Goal: Task Accomplishment & Management: Manage account settings

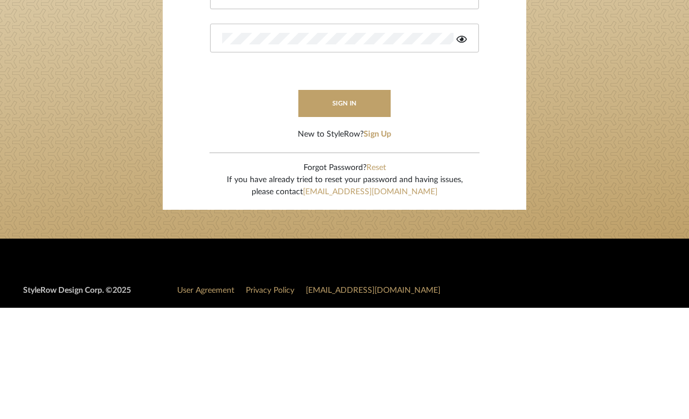
type input "Molly@onyxandoakinteriors.com"
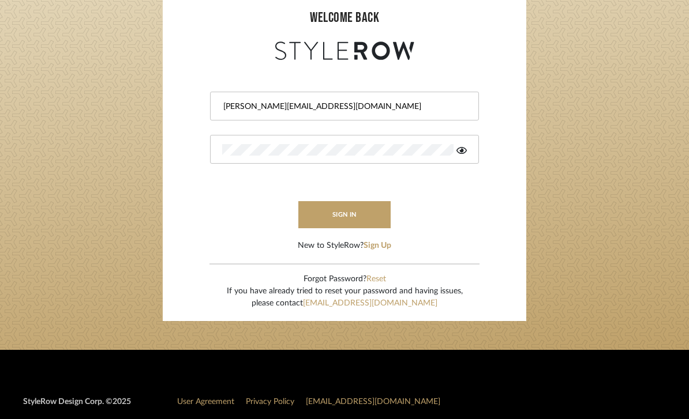
click at [364, 215] on button "sign in" at bounding box center [344, 214] width 92 height 27
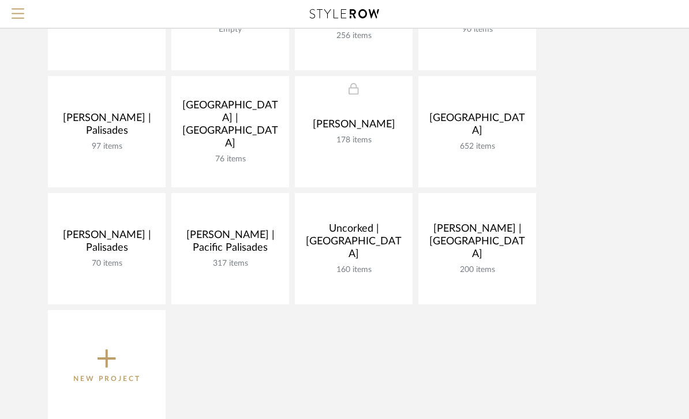
scroll to position [321, 0]
click at [0, 0] on link at bounding box center [0, 0] width 0 height 0
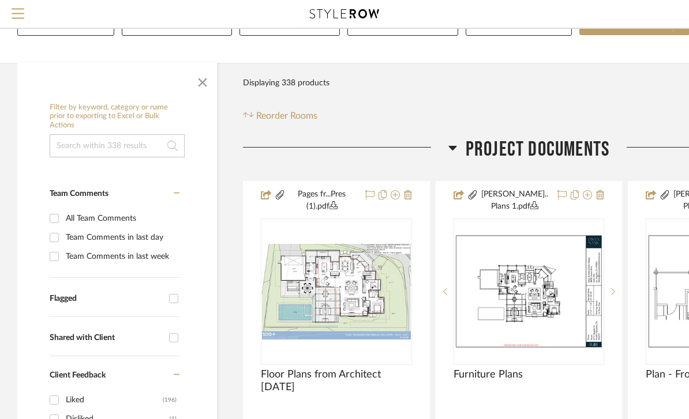
scroll to position [114, 0]
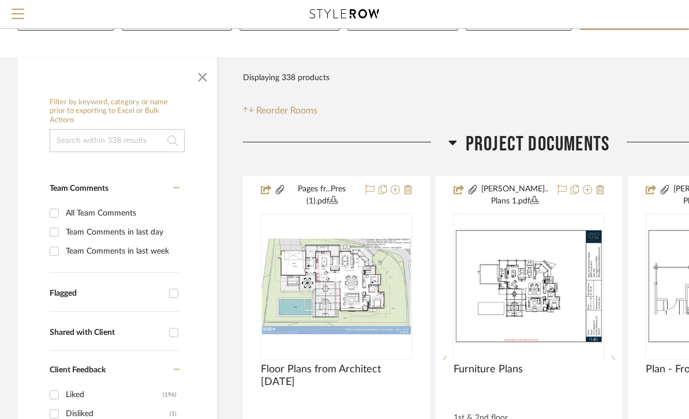
click at [452, 149] on icon at bounding box center [452, 143] width 9 height 14
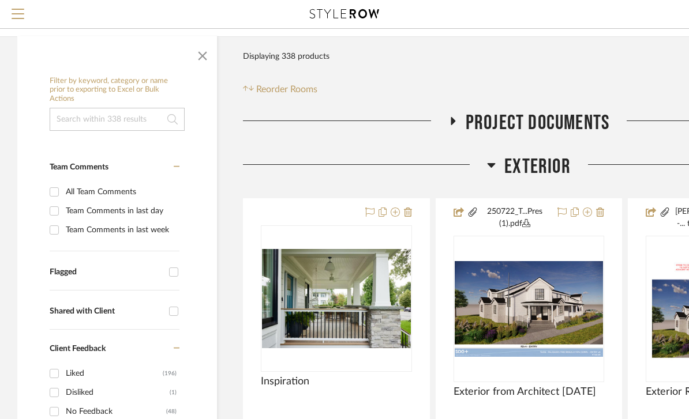
scroll to position [151, 0]
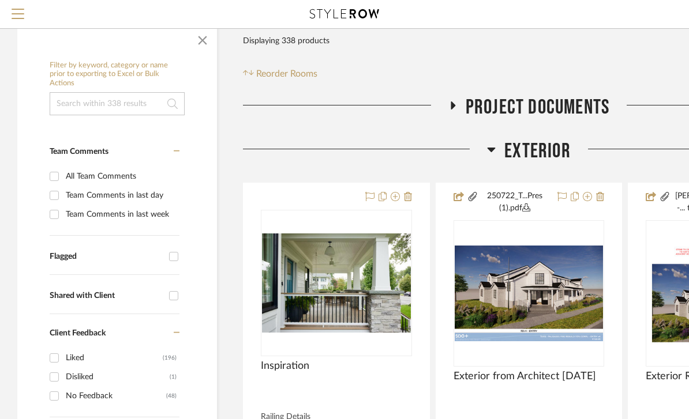
click at [492, 156] on icon at bounding box center [491, 149] width 9 height 14
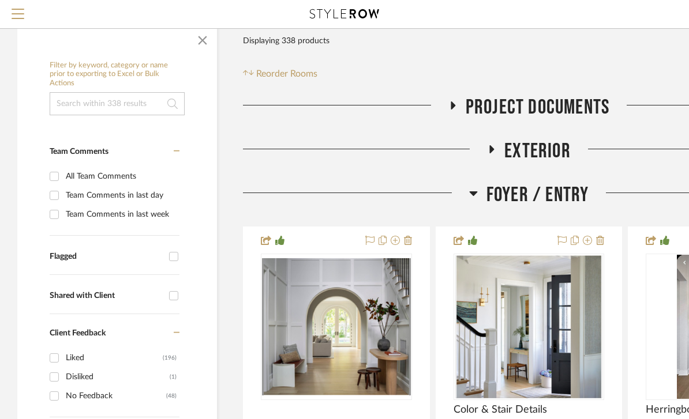
click at [478, 197] on h3 "Foyer / Entry" at bounding box center [529, 195] width 120 height 25
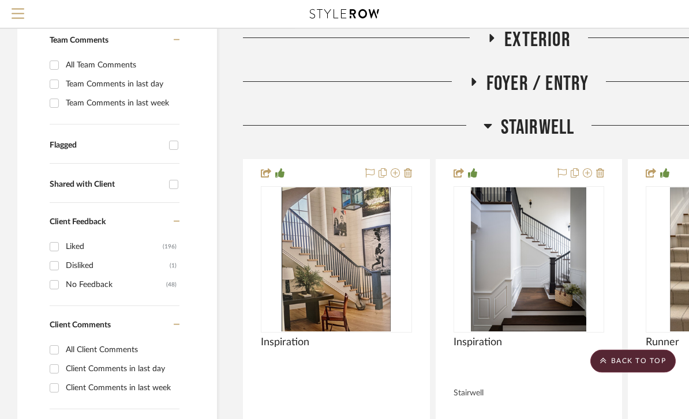
click at [491, 123] on icon at bounding box center [487, 126] width 9 height 14
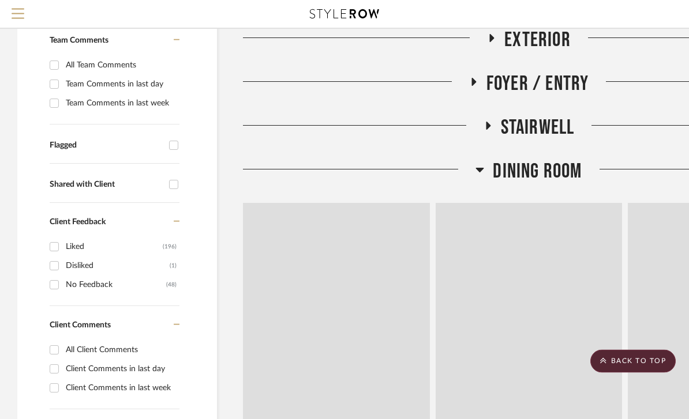
scroll to position [262, 0]
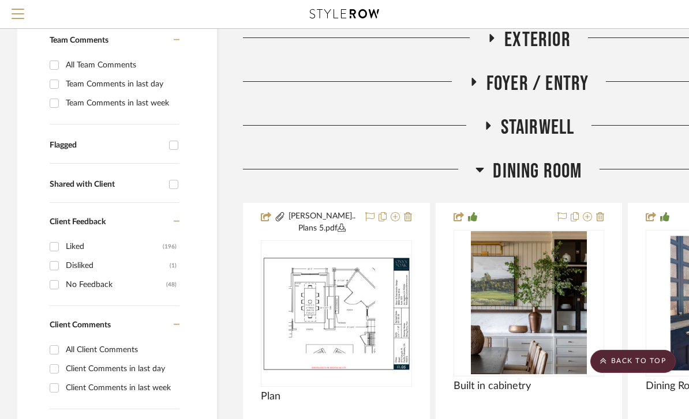
click at [479, 172] on icon at bounding box center [480, 170] width 8 height 5
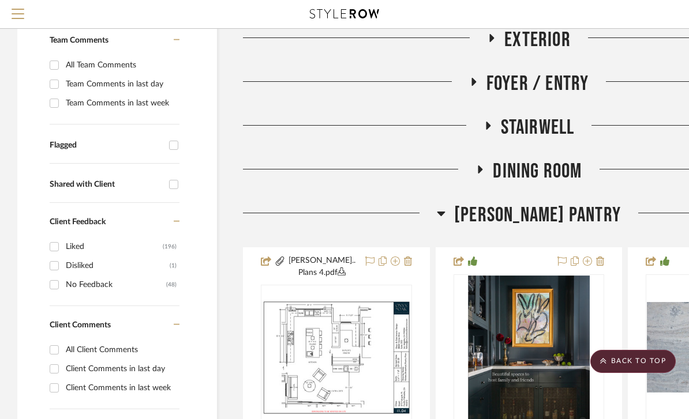
click at [472, 210] on h3 "Butler's Pantry" at bounding box center [529, 215] width 184 height 25
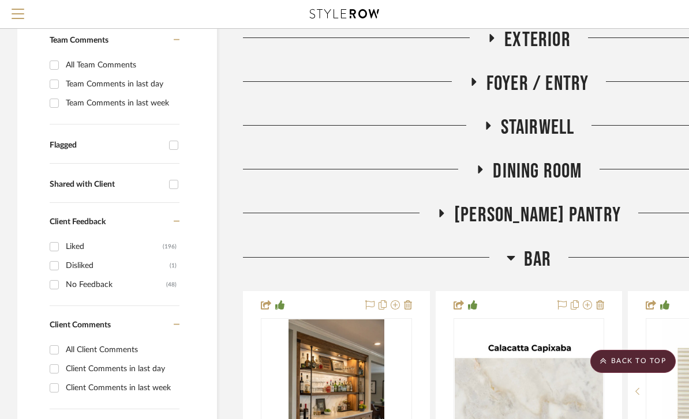
click at [525, 263] on span "Bar" at bounding box center [538, 259] width 28 height 25
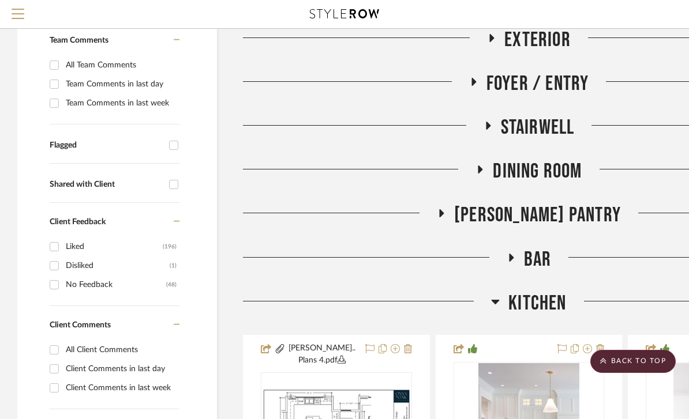
click at [505, 306] on h3 "Kitchen" at bounding box center [528, 303] width 75 height 25
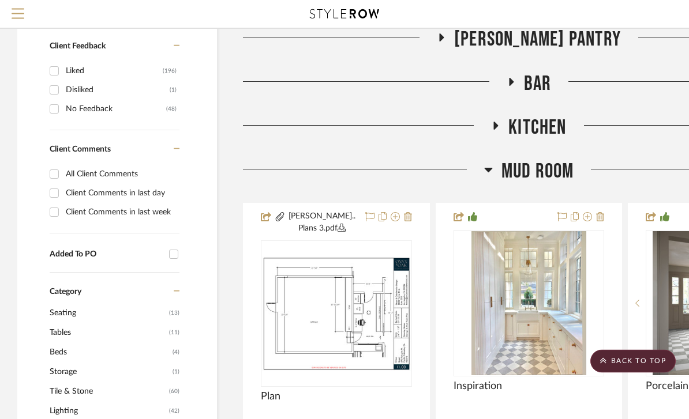
scroll to position [438, 0]
click at [489, 174] on icon at bounding box center [488, 170] width 9 height 14
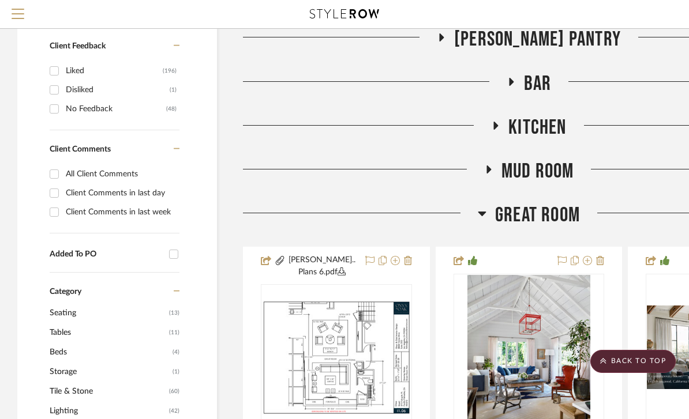
click at [485, 216] on icon at bounding box center [482, 214] width 9 height 14
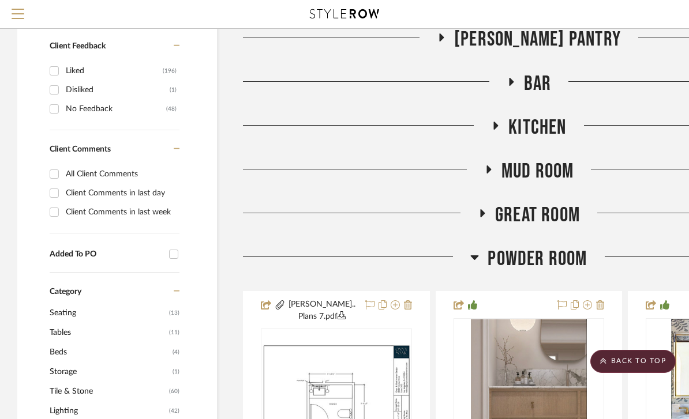
click at [484, 269] on h3 "Powder Room" at bounding box center [528, 259] width 117 height 25
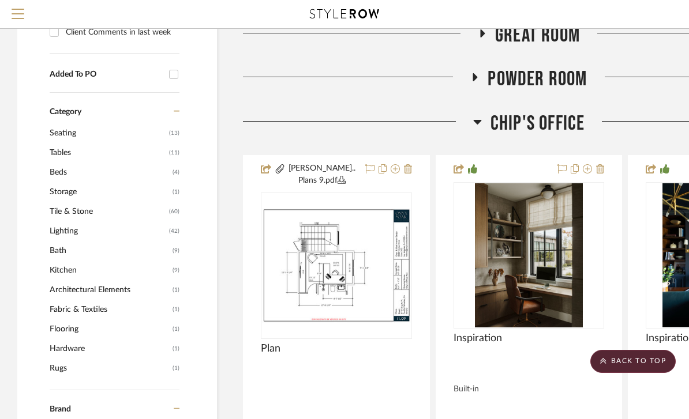
scroll to position [622, 0]
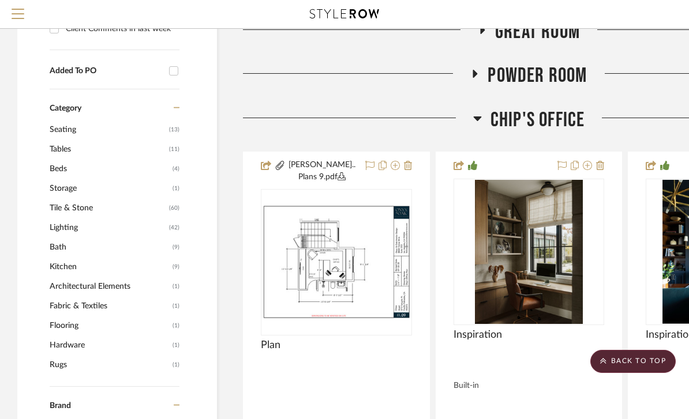
click at [480, 117] on icon at bounding box center [477, 119] width 8 height 5
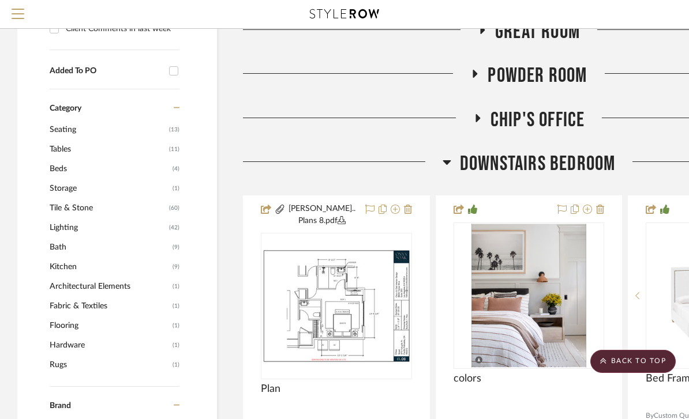
click at [437, 166] on div at bounding box center [343, 166] width 200 height 29
click at [449, 163] on icon at bounding box center [446, 162] width 8 height 5
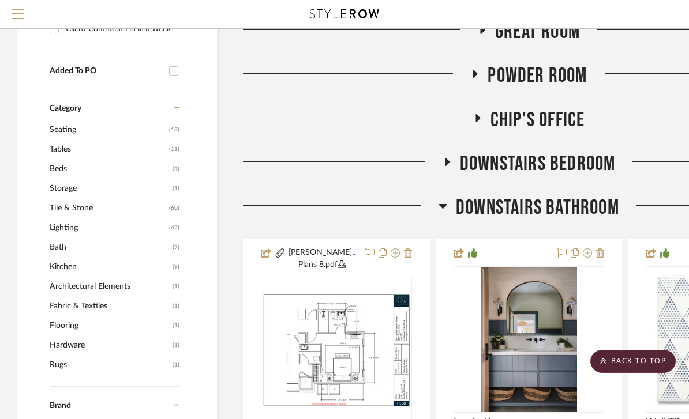
click at [441, 206] on icon at bounding box center [443, 206] width 8 height 5
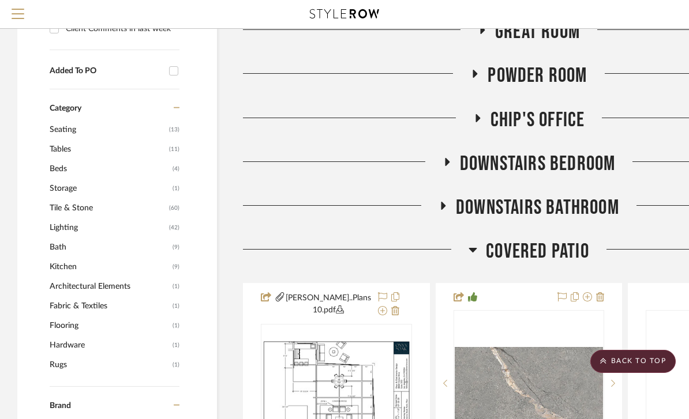
click at [481, 253] on h3 "Covered Patio" at bounding box center [528, 251] width 121 height 25
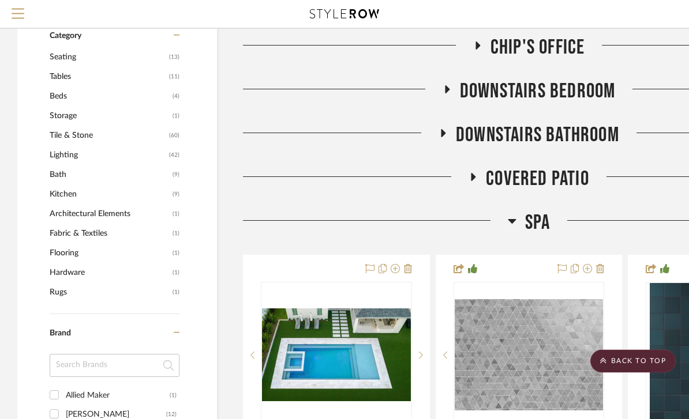
scroll to position [761, 0]
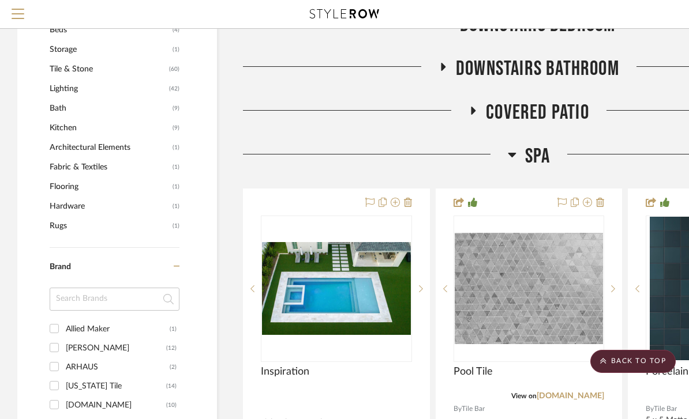
click at [511, 163] on fa-icon at bounding box center [512, 158] width 9 height 17
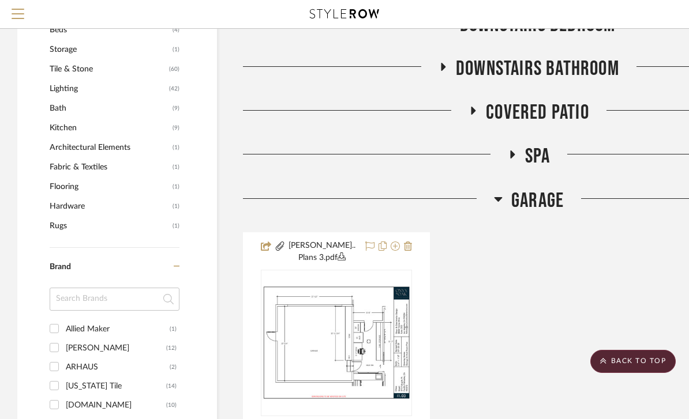
click at [494, 205] on icon at bounding box center [498, 199] width 9 height 14
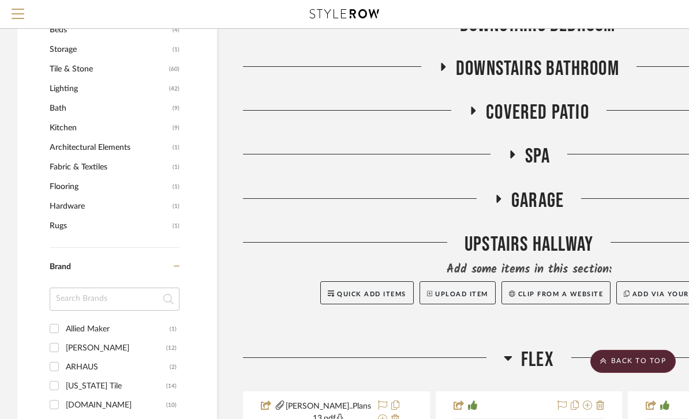
click at [509, 359] on icon at bounding box center [508, 359] width 8 height 5
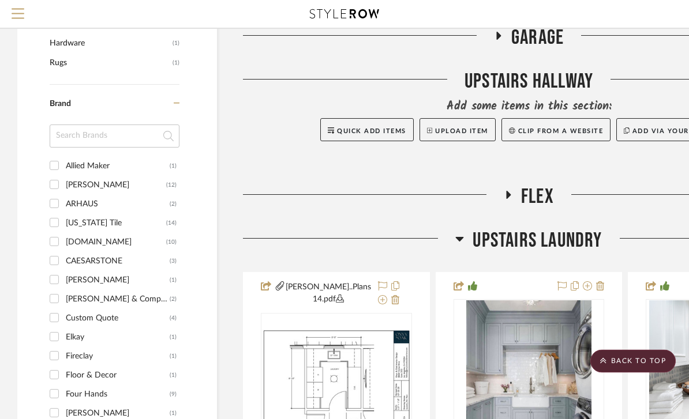
scroll to position [924, 0]
click at [462, 241] on icon at bounding box center [459, 239] width 9 height 14
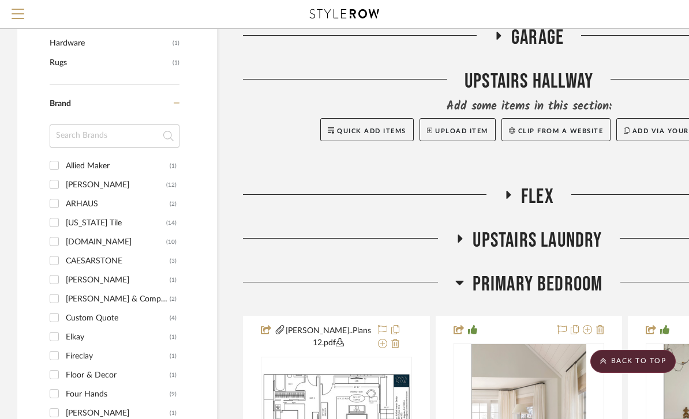
click at [457, 283] on icon at bounding box center [459, 283] width 8 height 5
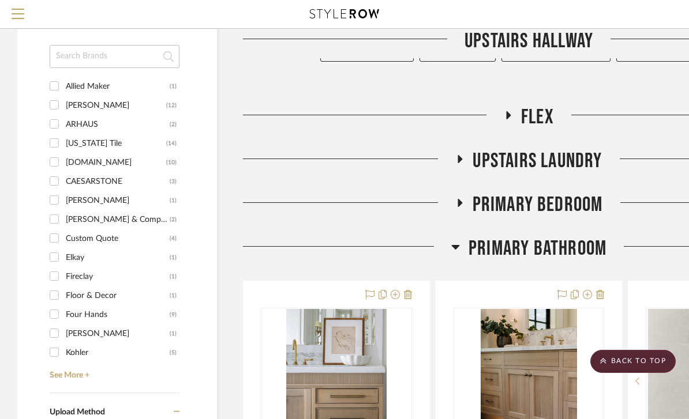
scroll to position [1102, 0]
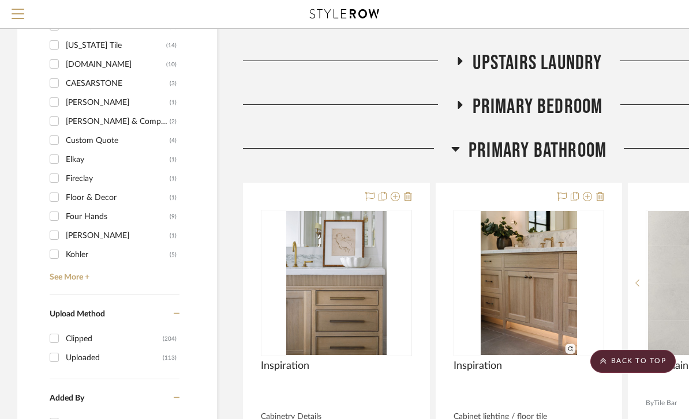
click at [457, 151] on icon at bounding box center [455, 149] width 9 height 14
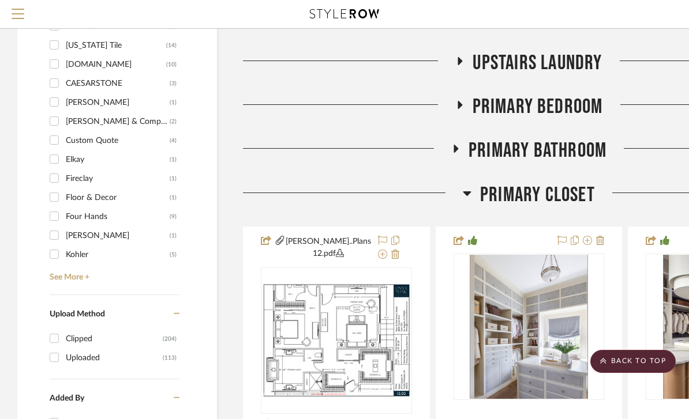
click at [474, 196] on h3 "Primary Closet" at bounding box center [529, 195] width 132 height 25
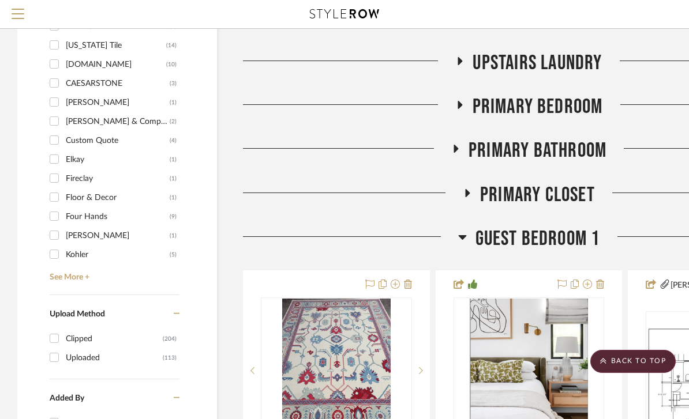
click at [463, 241] on icon at bounding box center [462, 237] width 9 height 14
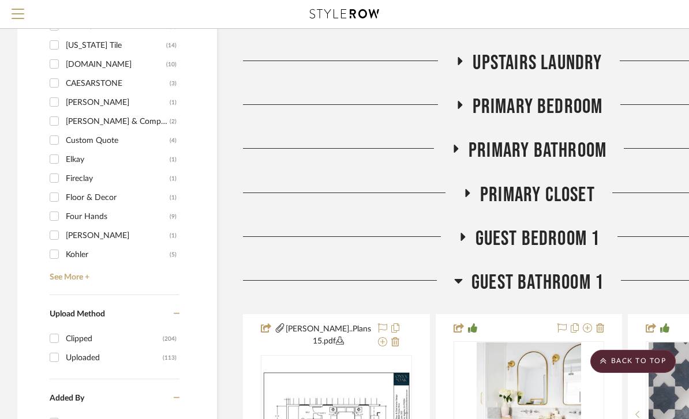
click at [457, 282] on icon at bounding box center [458, 281] width 8 height 5
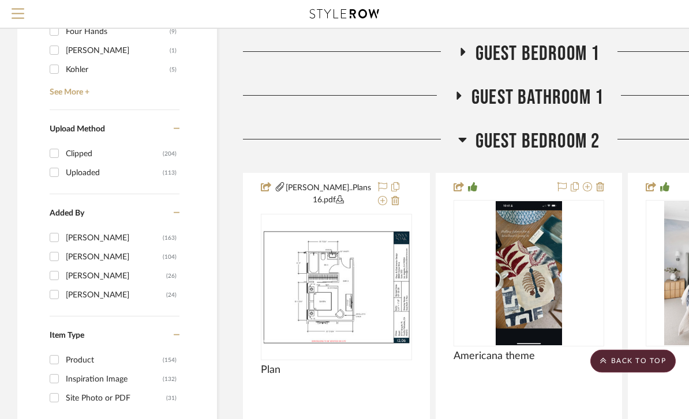
scroll to position [1287, 0]
click at [464, 140] on icon at bounding box center [462, 140] width 9 height 14
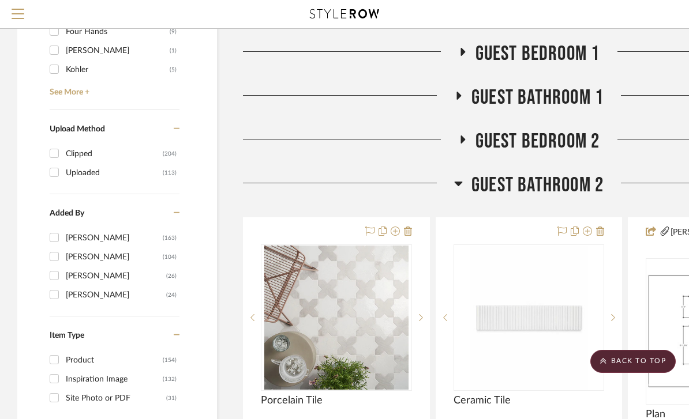
click at [462, 182] on icon at bounding box center [458, 184] width 8 height 5
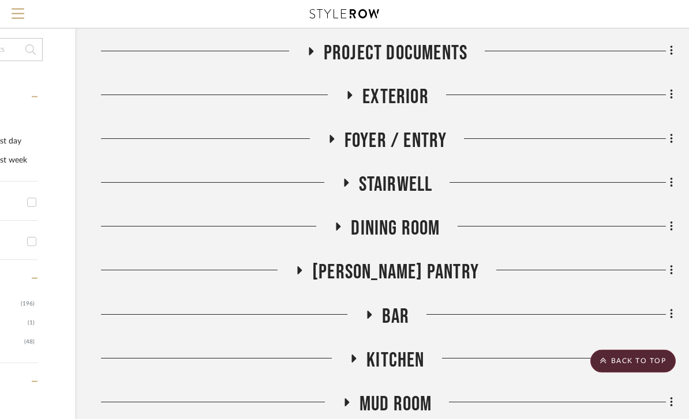
scroll to position [205, 142]
click at [342, 136] on h3 "Foyer / Entry" at bounding box center [387, 141] width 120 height 25
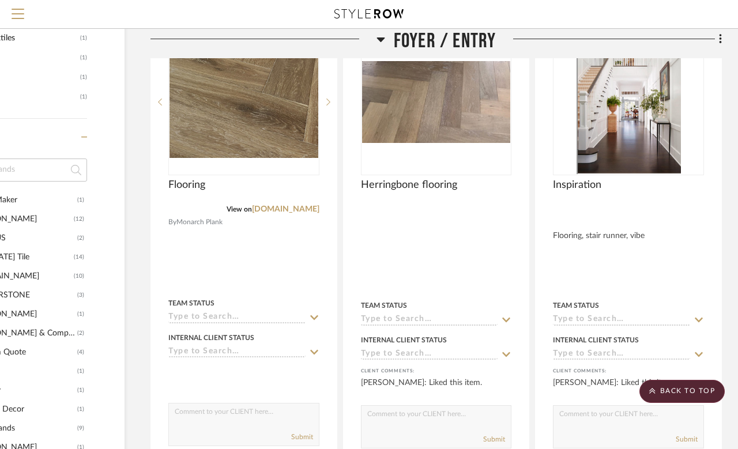
scroll to position [898, 92]
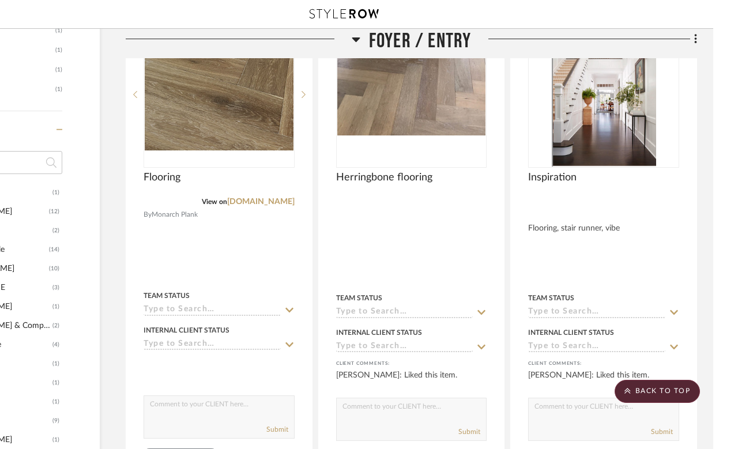
click at [377, 47] on fa-icon at bounding box center [381, 43] width 9 height 17
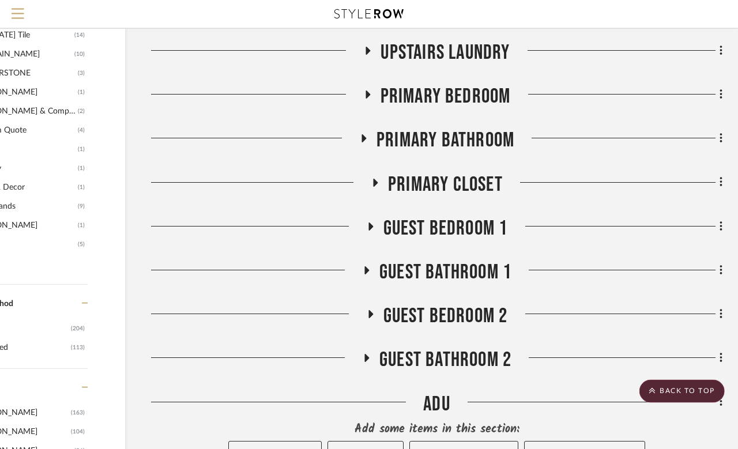
scroll to position [1113, 92]
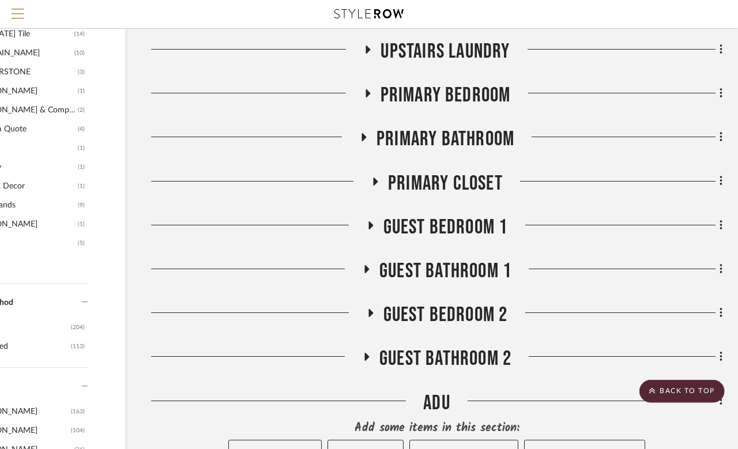
click at [365, 265] on icon at bounding box center [367, 269] width 5 height 8
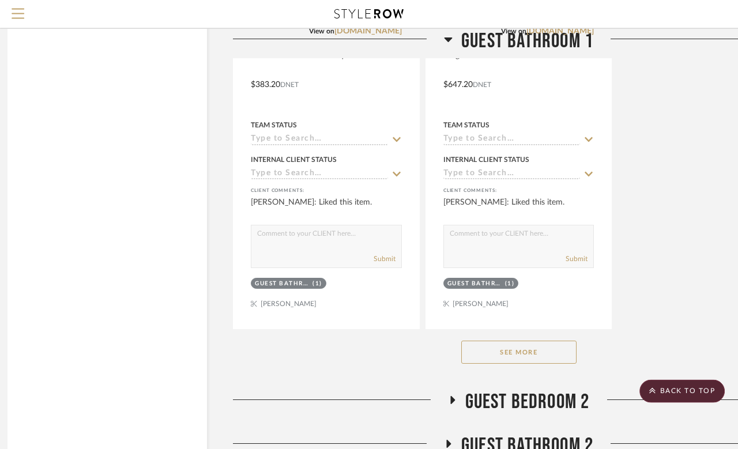
scroll to position [2633, 10]
click at [534, 353] on button "See More" at bounding box center [519, 351] width 115 height 23
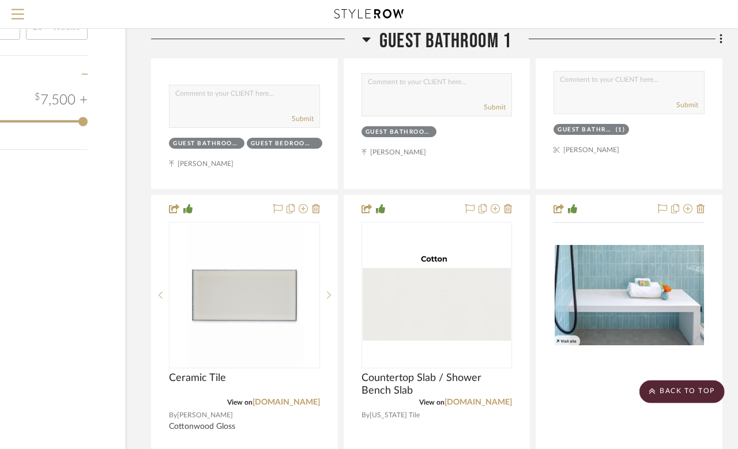
scroll to position [1748, 92]
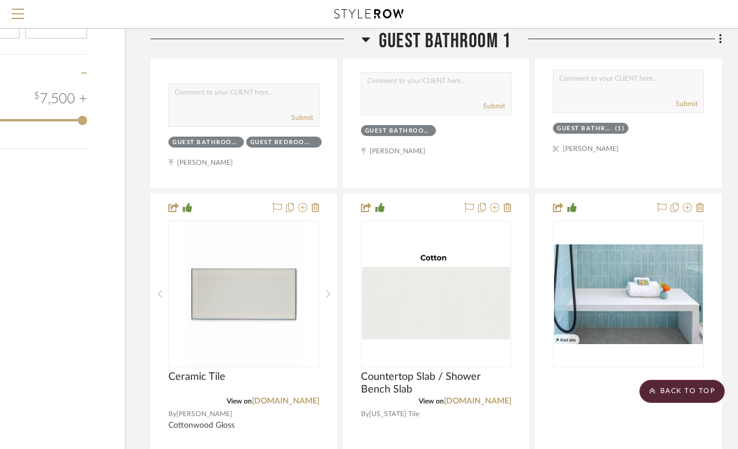
click at [333, 290] on sr-next-btn at bounding box center [328, 294] width 17 height 8
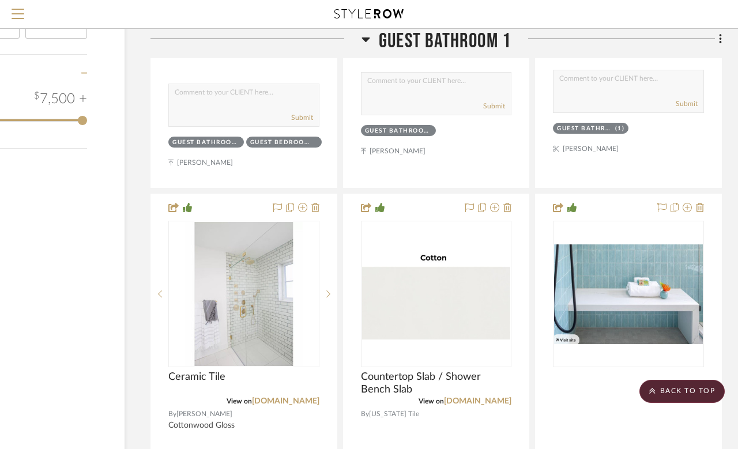
click at [334, 290] on sr-next-btn at bounding box center [328, 294] width 17 height 8
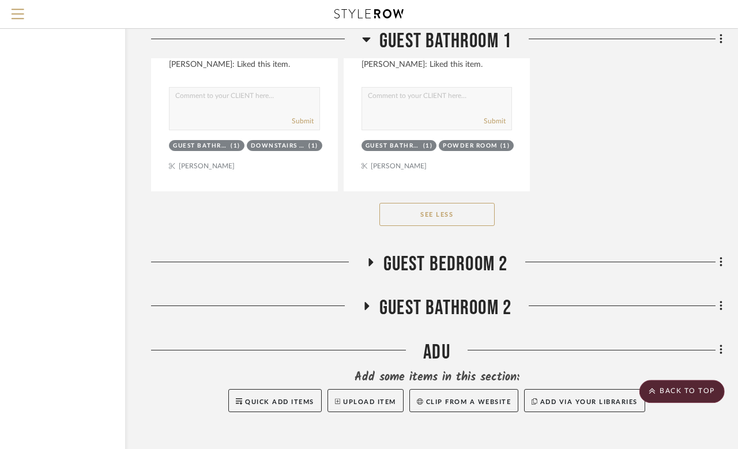
scroll to position [3337, 92]
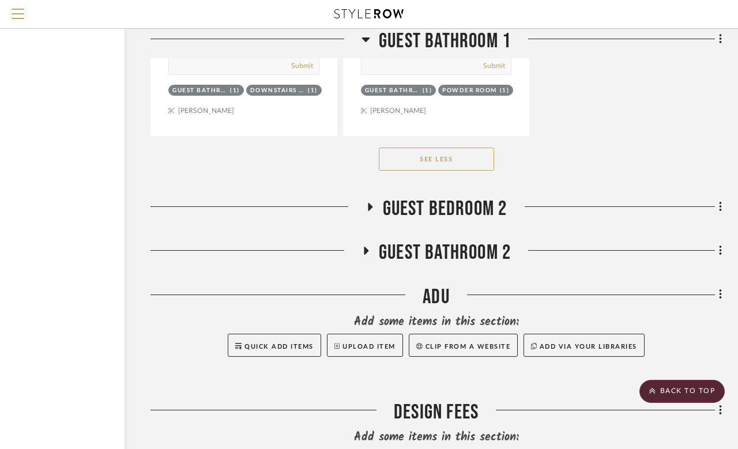
click at [362, 260] on h3 "Guest Bathroom 2" at bounding box center [436, 253] width 149 height 25
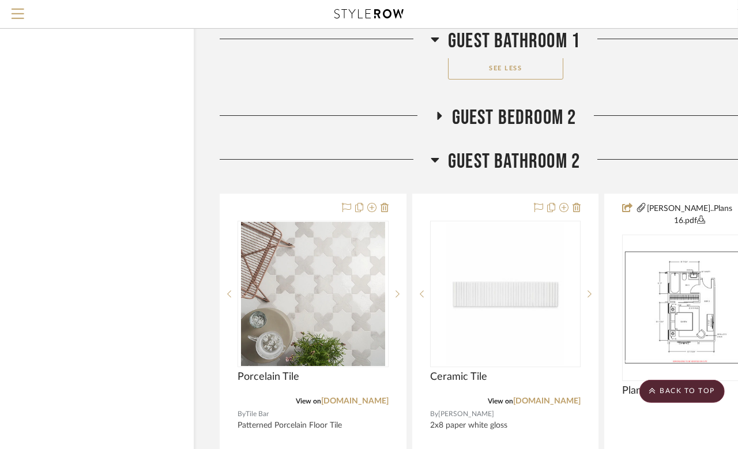
scroll to position [3569, 0]
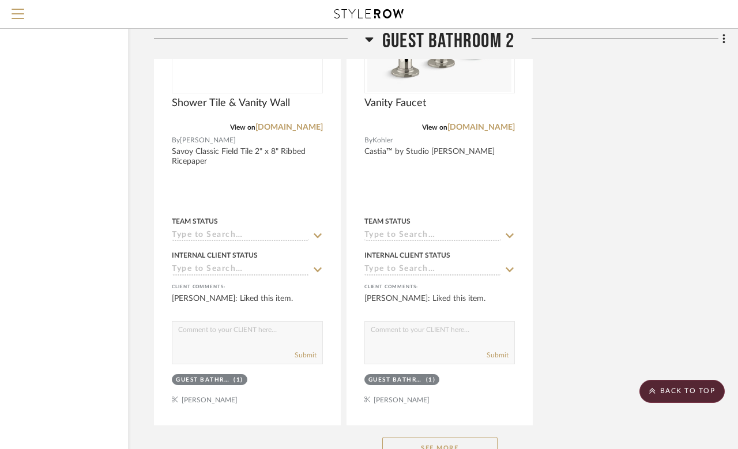
click at [456, 419] on button "See More" at bounding box center [439, 448] width 115 height 23
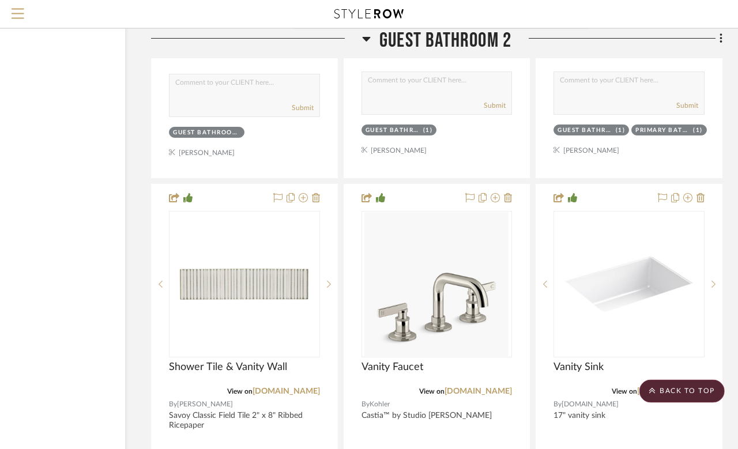
scroll to position [4506, 92]
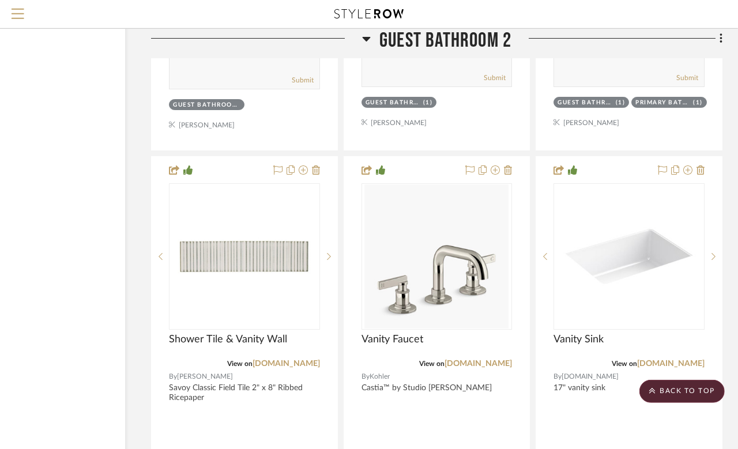
click at [322, 253] on sr-next-btn at bounding box center [328, 257] width 17 height 8
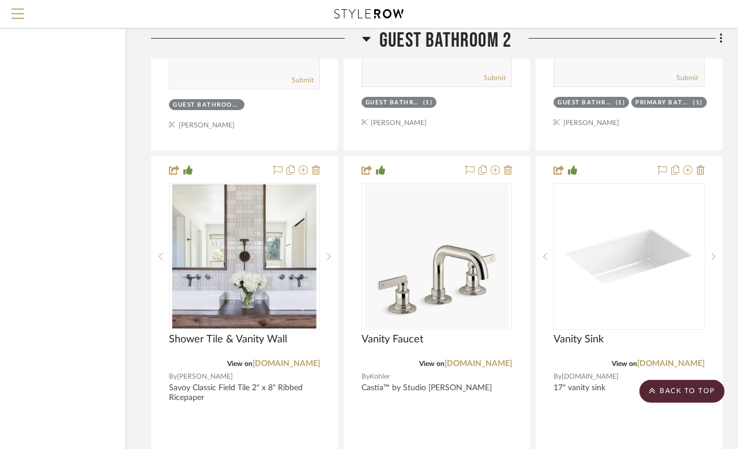
scroll to position [4506, 92]
click at [335, 252] on sr-next-btn at bounding box center [328, 256] width 17 height 8
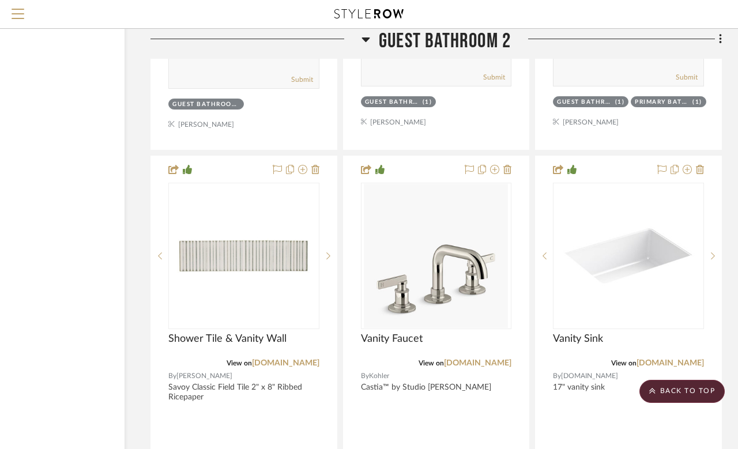
click at [336, 252] on sr-next-btn at bounding box center [328, 256] width 17 height 8
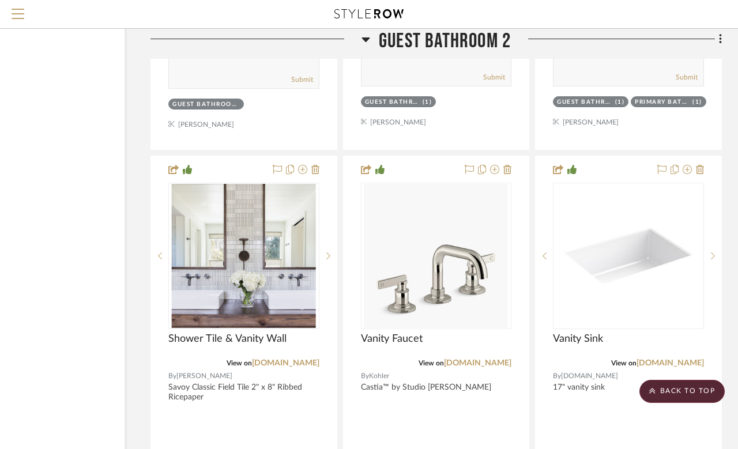
click at [331, 252] on sr-next-btn at bounding box center [328, 256] width 17 height 8
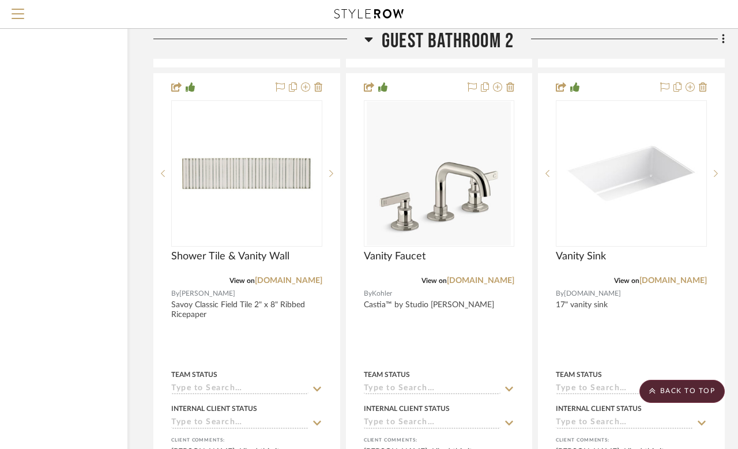
scroll to position [4589, 89]
click at [380, 42] on h3 "Guest Bathroom 2" at bounding box center [439, 41] width 149 height 25
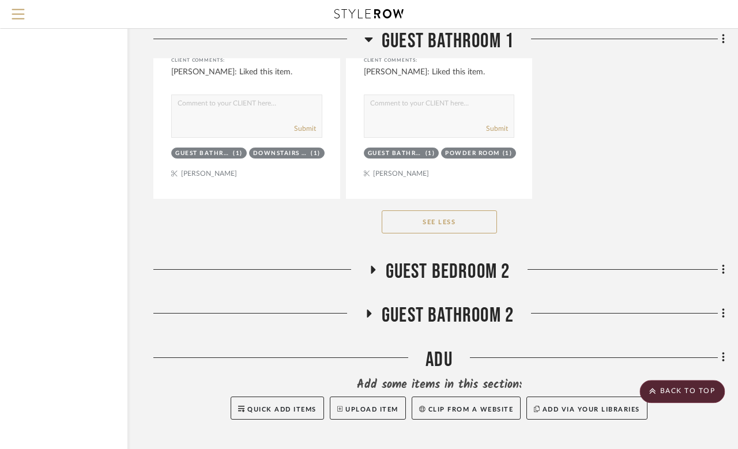
scroll to position [3274, 89]
click at [361, 316] on div at bounding box center [258, 317] width 211 height 29
click at [374, 310] on icon at bounding box center [369, 314] width 14 height 9
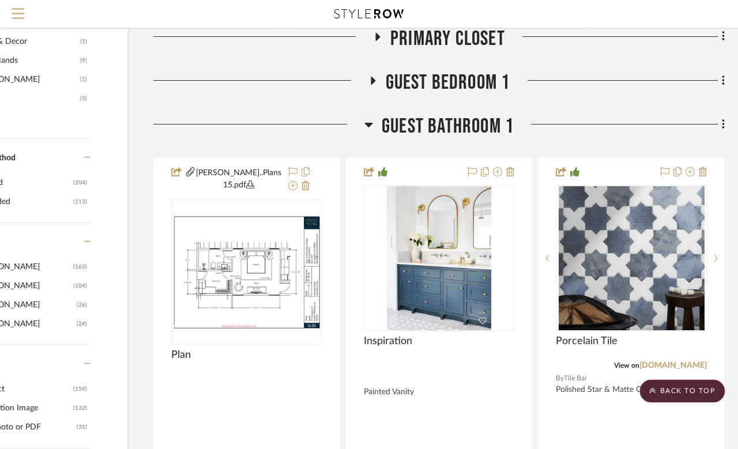
scroll to position [1296, 89]
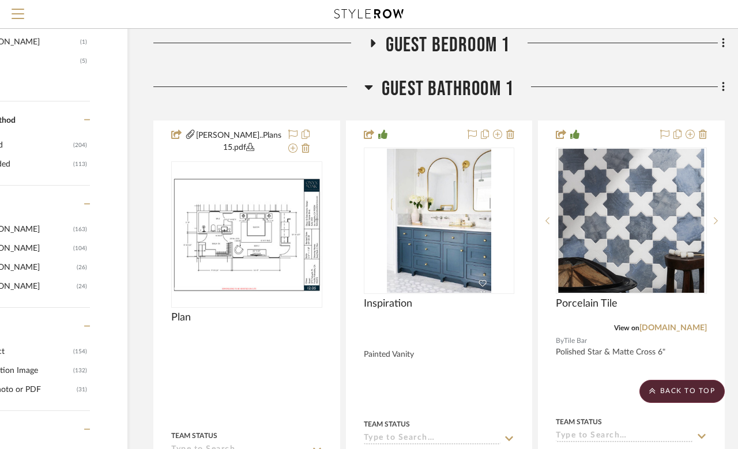
click at [688, 219] on icon at bounding box center [716, 220] width 4 height 7
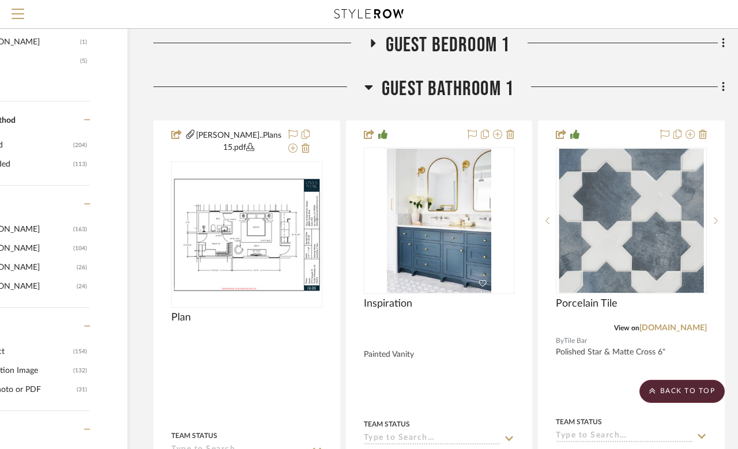
click at [688, 221] on sr-next-btn at bounding box center [715, 221] width 17 height 8
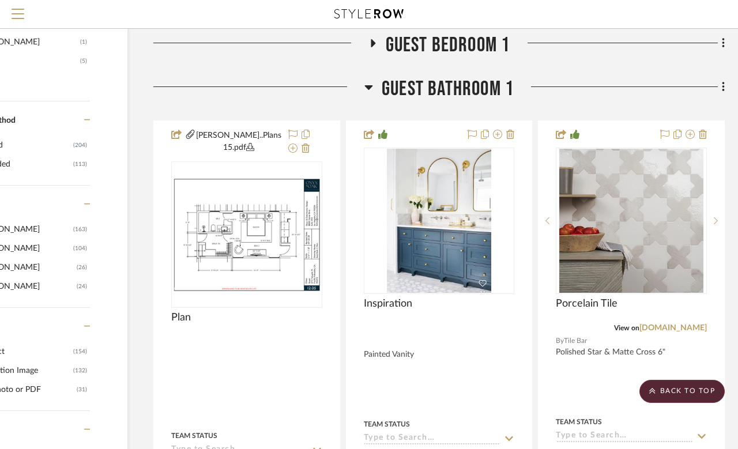
click at [688, 219] on icon at bounding box center [716, 221] width 4 height 8
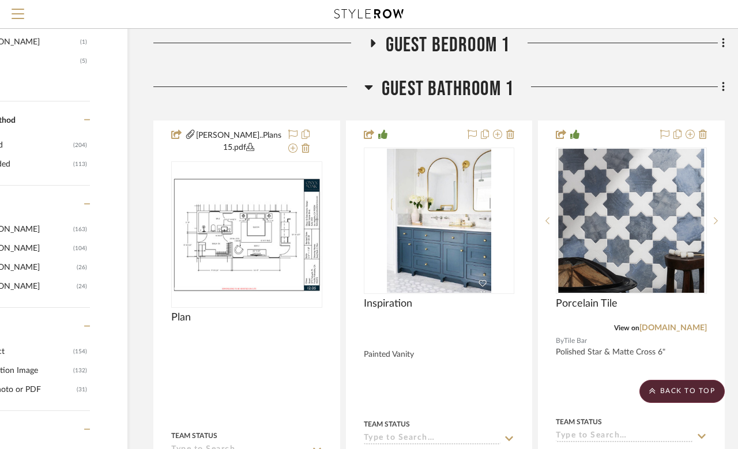
click at [688, 213] on div at bounding box center [715, 221] width 17 height 147
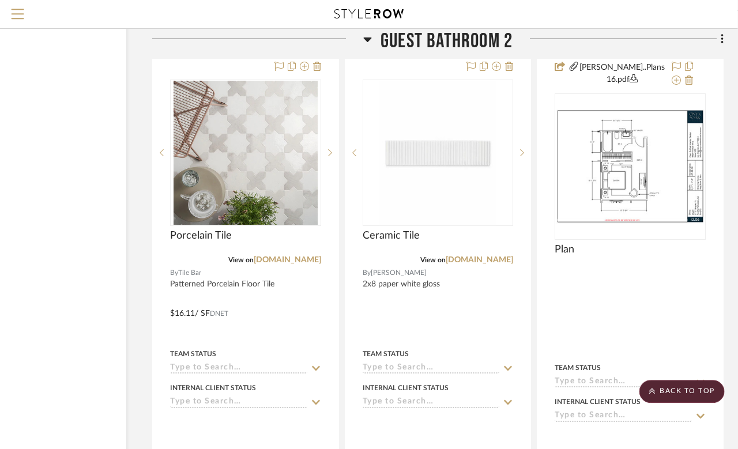
scroll to position [3570, 91]
click at [522, 149] on icon at bounding box center [522, 152] width 4 height 7
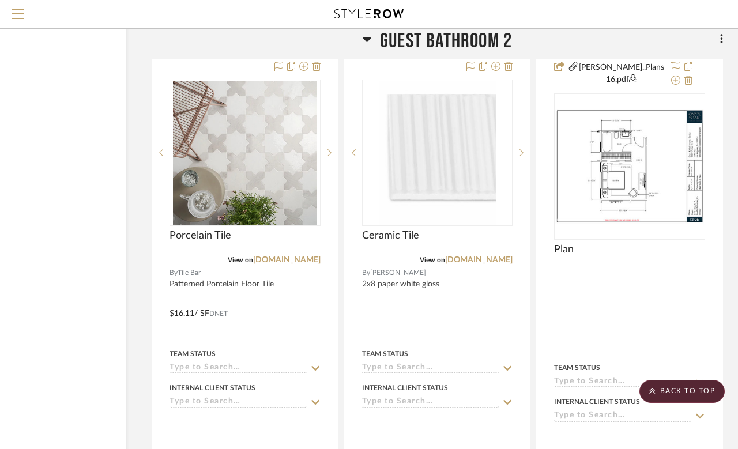
click at [523, 149] on icon at bounding box center [522, 153] width 4 height 8
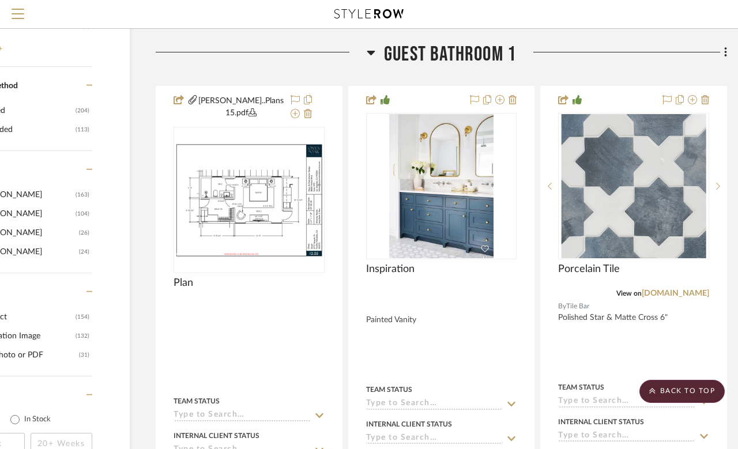
scroll to position [1330, 87]
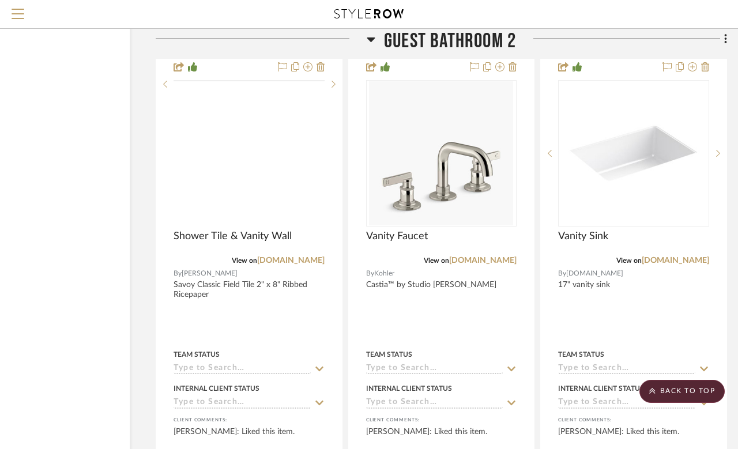
click at [0, 0] on img at bounding box center [0, 0] width 0 height 0
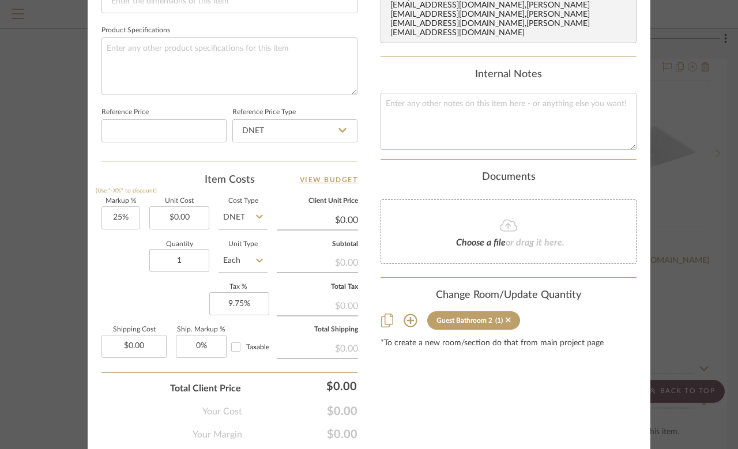
scroll to position [587, 0]
click at [414, 313] on icon at bounding box center [411, 320] width 14 height 14
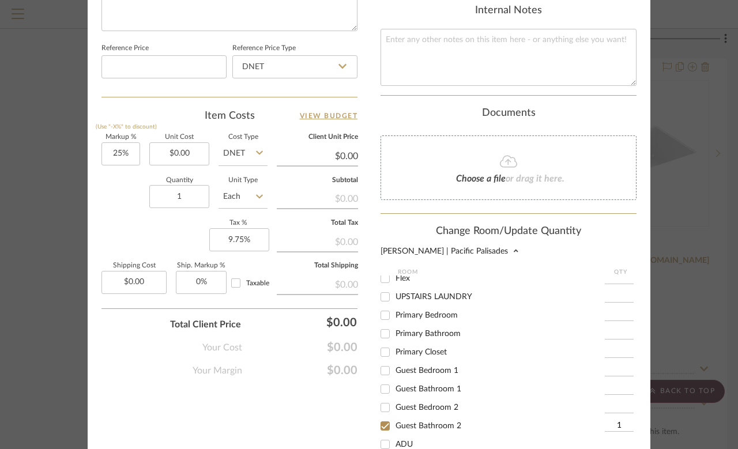
scroll to position [654, 0]
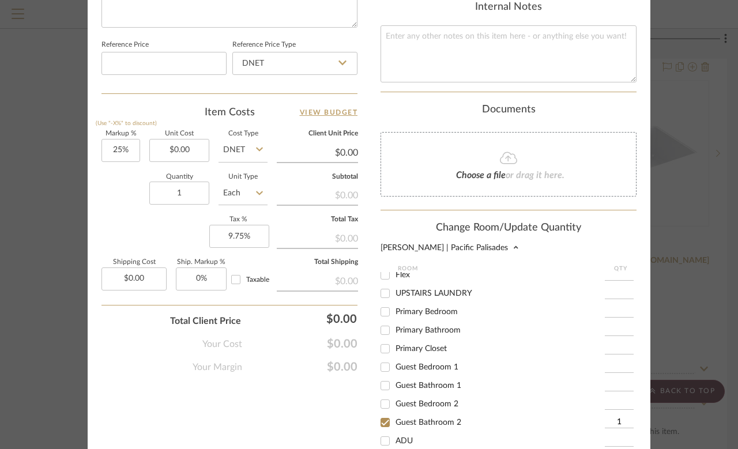
click at [388, 377] on input "Guest Bathroom 1" at bounding box center [385, 386] width 18 height 18
checkbox input "true"
type input "1"
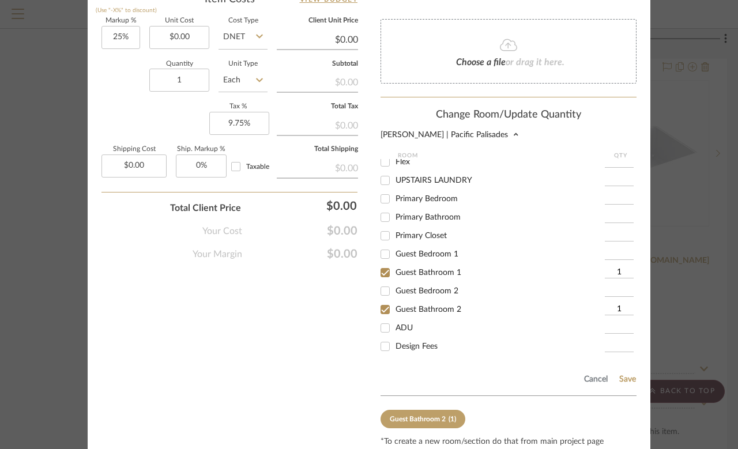
scroll to position [787, 0]
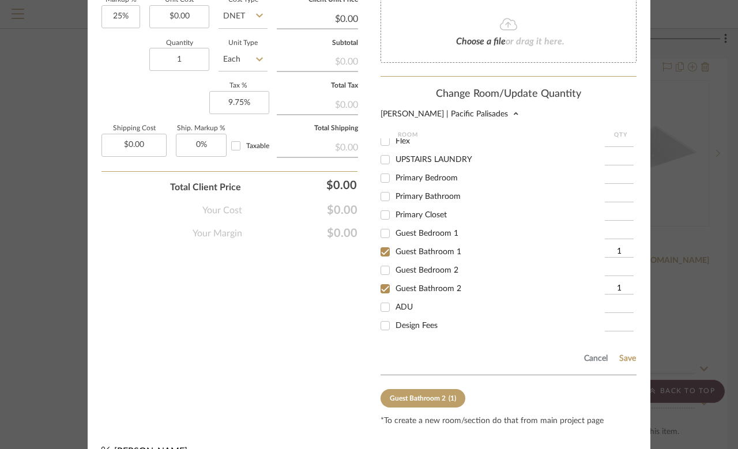
click at [624, 354] on button "Save" at bounding box center [628, 358] width 18 height 9
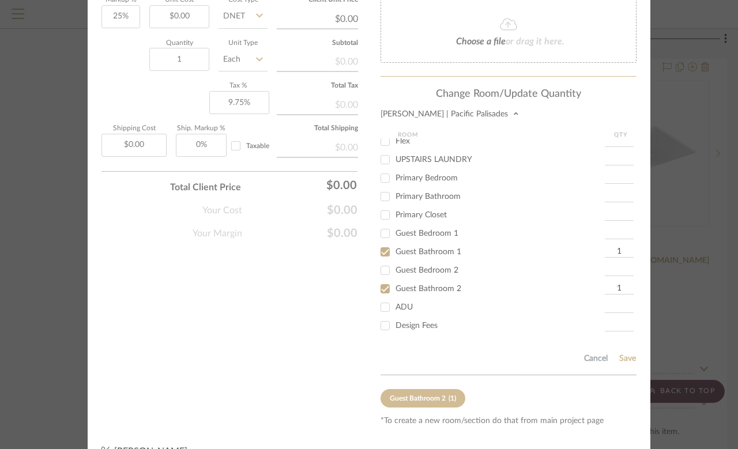
scroll to position [624, 0]
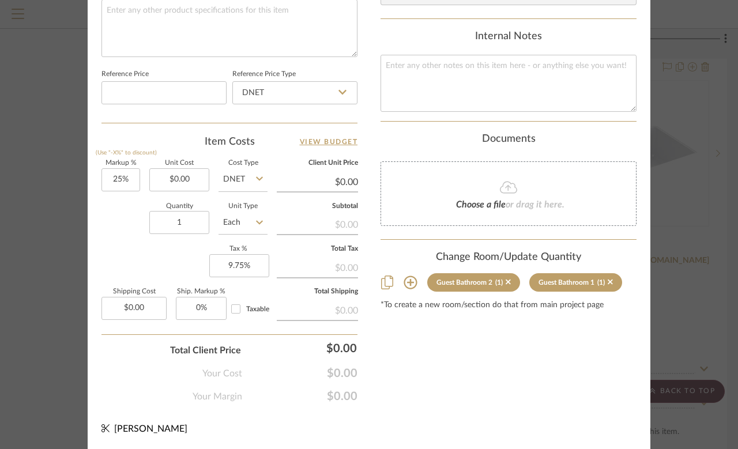
click at [688, 318] on div "Stuart | Pacific Palisades Guest Bathroom 2 Shower Tile & Vanity Wall Team View…" at bounding box center [369, 224] width 738 height 449
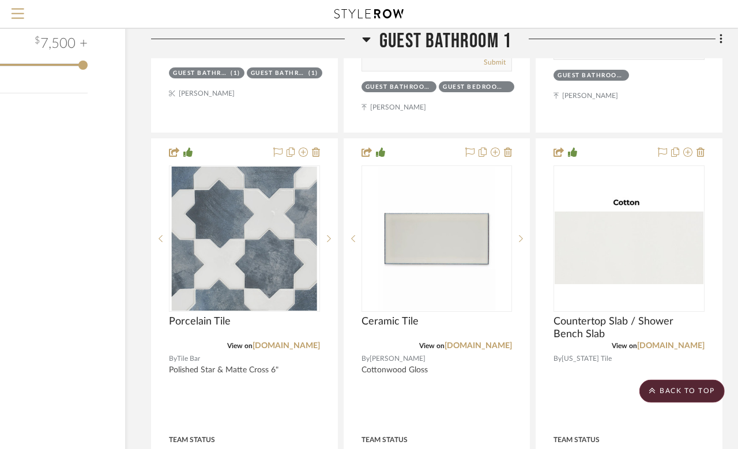
scroll to position [1804, 92]
click at [683, 345] on link "arizonatile.com" at bounding box center [670, 346] width 67 height 8
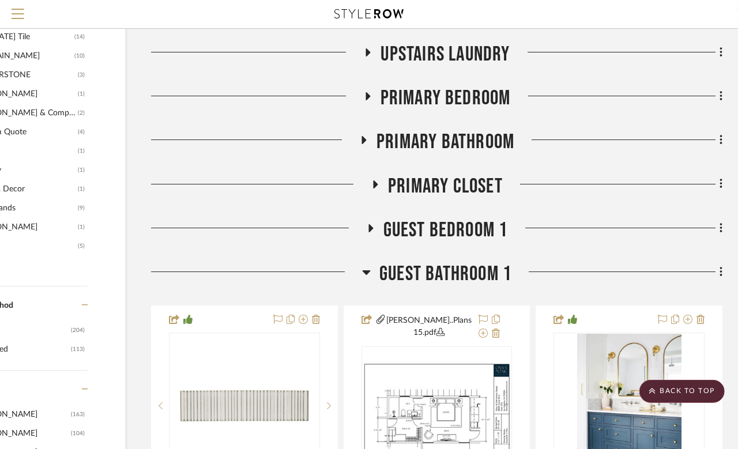
scroll to position [1111, 92]
click at [369, 235] on fa-icon at bounding box center [370, 231] width 9 height 17
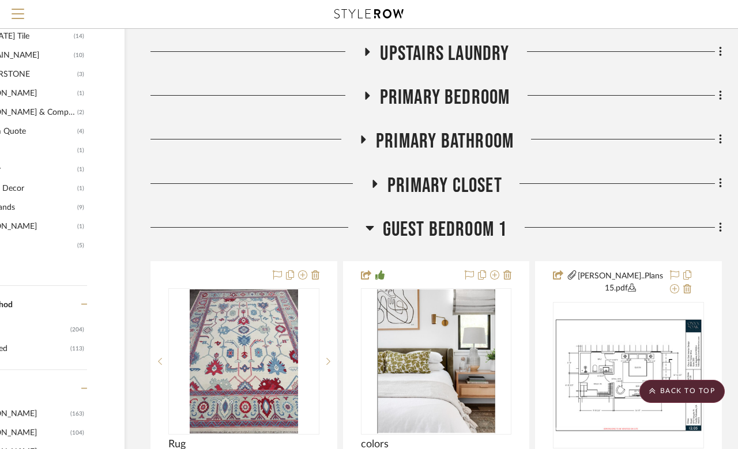
click at [372, 226] on icon at bounding box center [370, 228] width 8 height 5
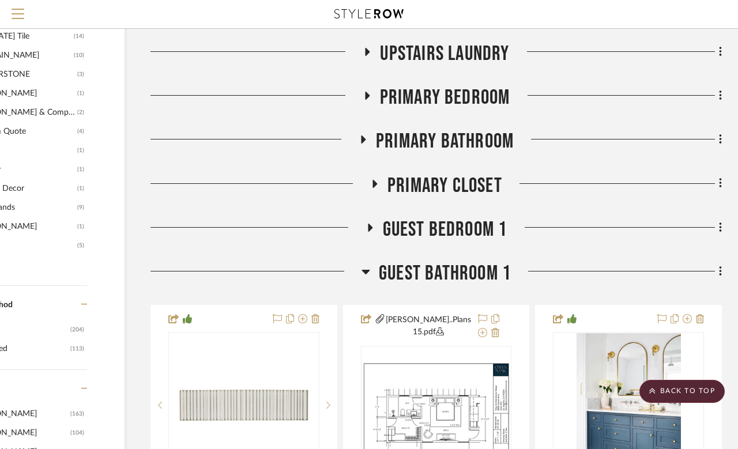
click at [374, 277] on h3 "Guest Bathroom 1" at bounding box center [436, 273] width 149 height 25
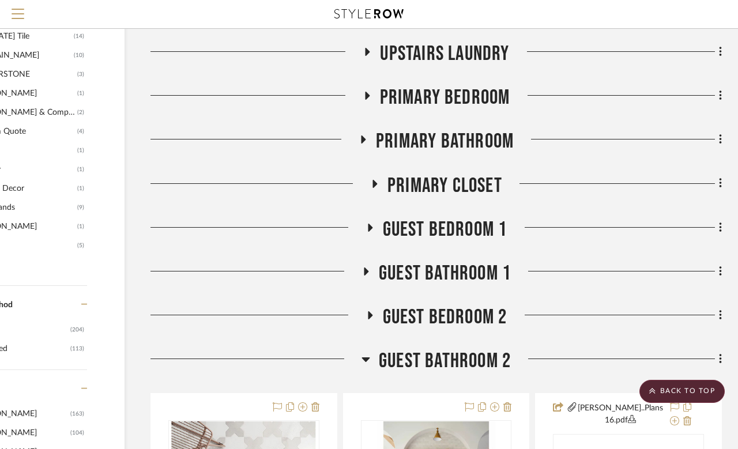
click at [377, 227] on h3 "Guest Bedroom 1" at bounding box center [437, 229] width 142 height 25
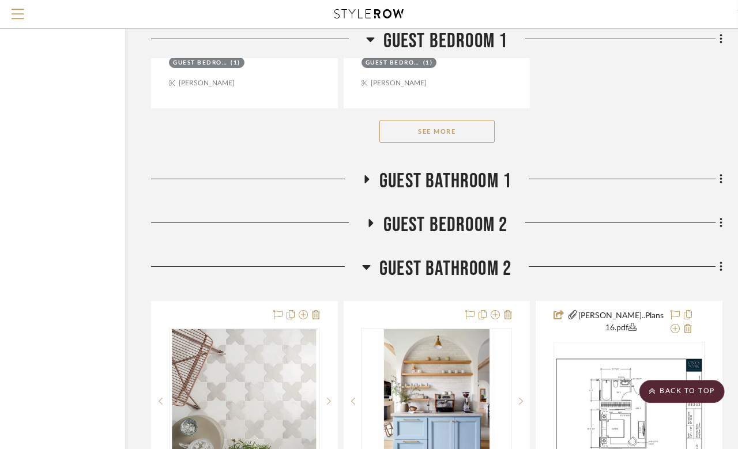
scroll to position [2810, 92]
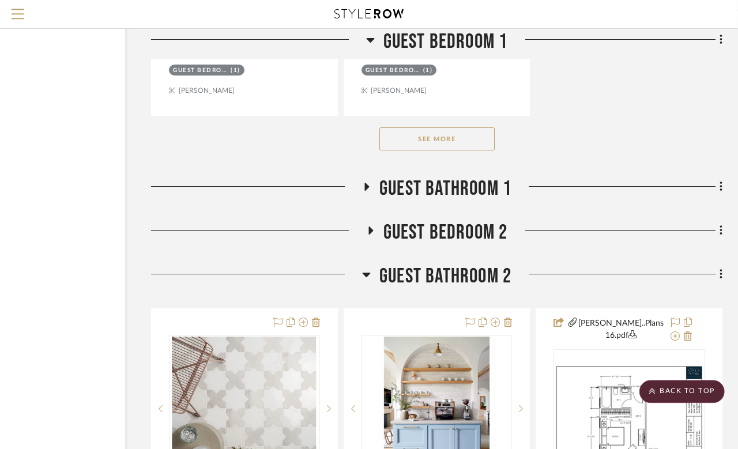
click at [372, 227] on icon at bounding box center [371, 231] width 5 height 8
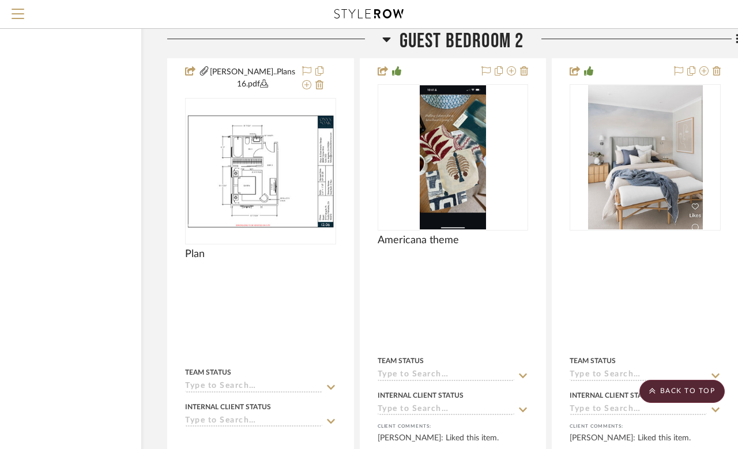
scroll to position [2989, 76]
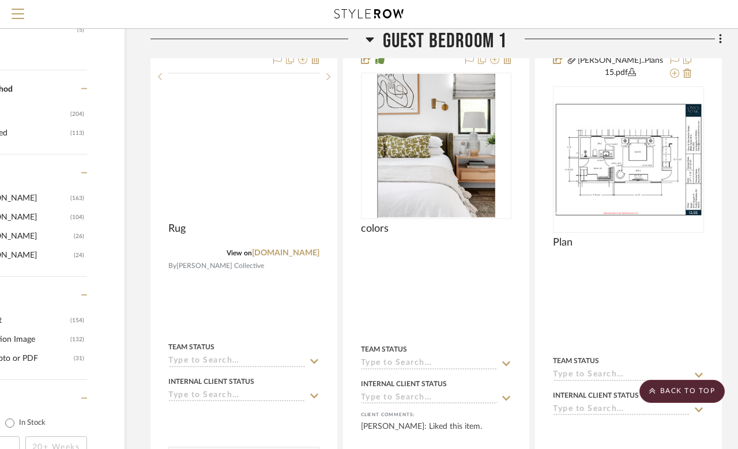
click at [0, 0] on img at bounding box center [0, 0] width 0 height 0
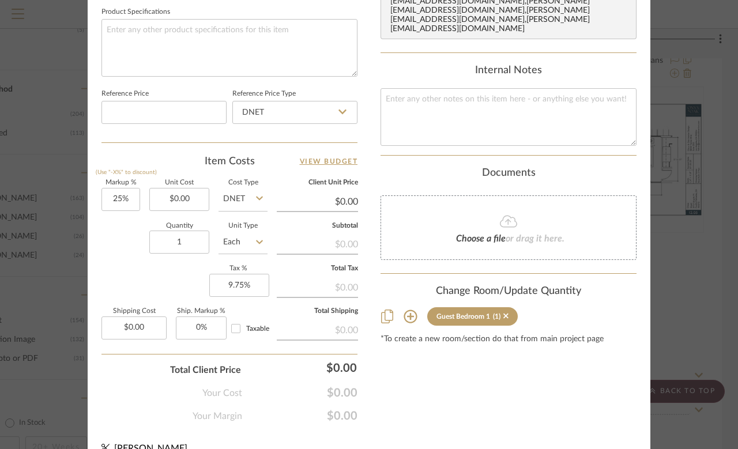
scroll to position [607, 0]
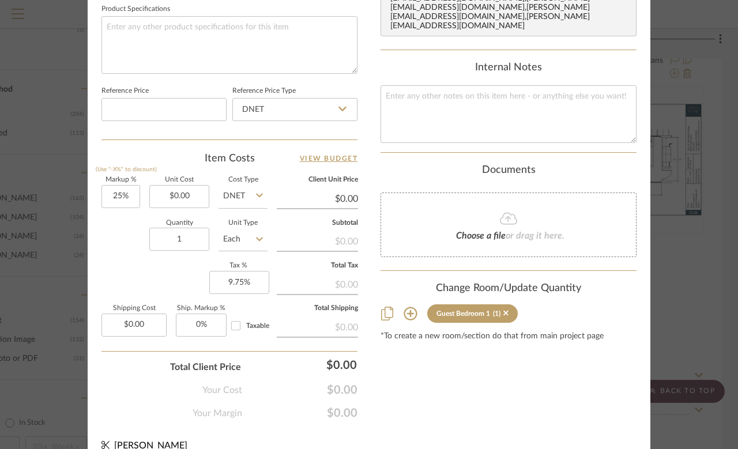
click at [411, 307] on icon at bounding box center [410, 313] width 13 height 13
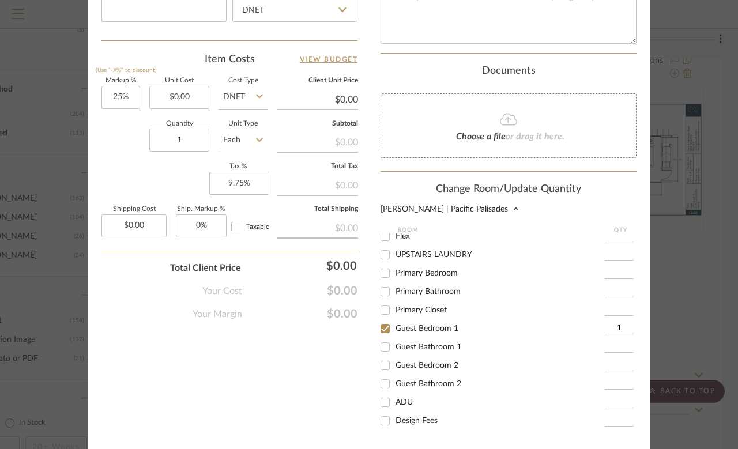
scroll to position [717, 0]
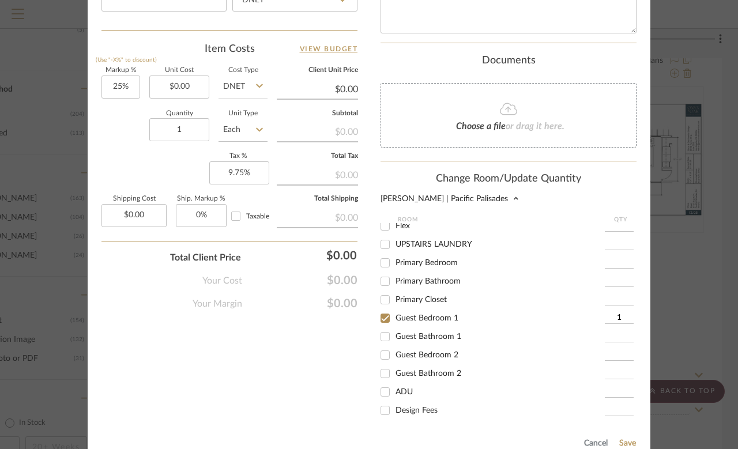
click at [390, 346] on input "Guest Bedroom 2" at bounding box center [385, 355] width 18 height 18
checkbox input "true"
type input "1"
click at [385, 309] on input "Guest Bedroom 1" at bounding box center [385, 318] width 18 height 18
checkbox input "false"
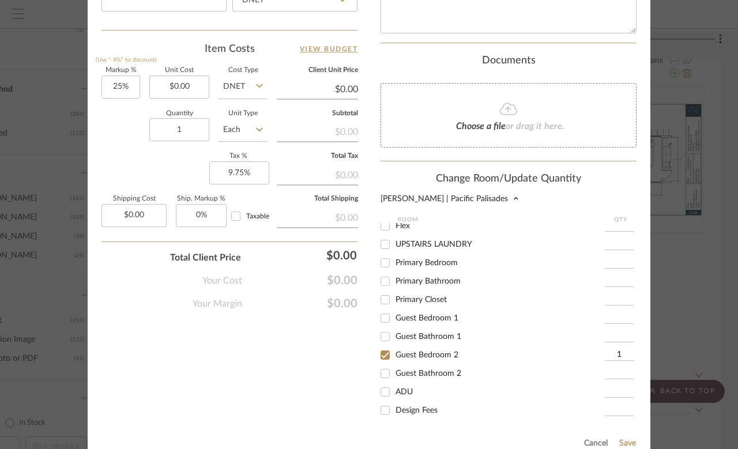
click at [631, 419] on button "Save" at bounding box center [628, 443] width 18 height 9
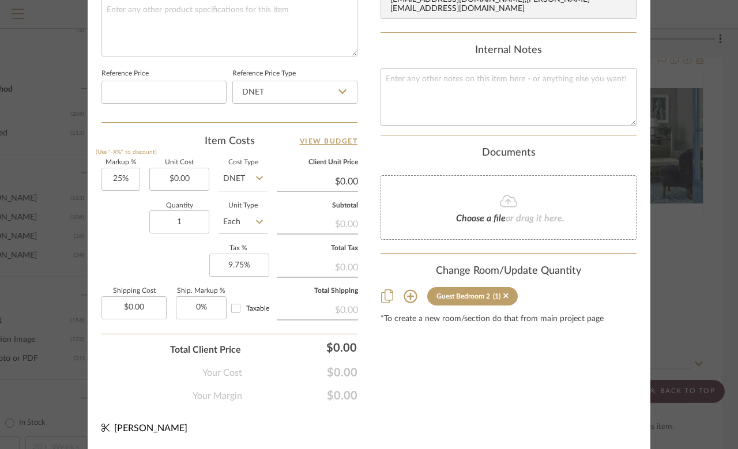
scroll to position [624, 0]
click at [688, 183] on div "Stuart | Pacific Palisades Guest Bedroom 2 Rug Team View Client View Orders 1 /…" at bounding box center [369, 224] width 738 height 449
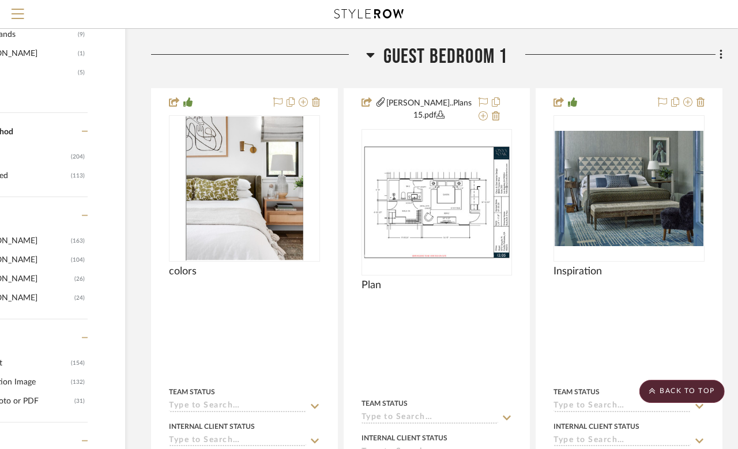
scroll to position [1284, 92]
click at [370, 60] on icon at bounding box center [370, 55] width 9 height 14
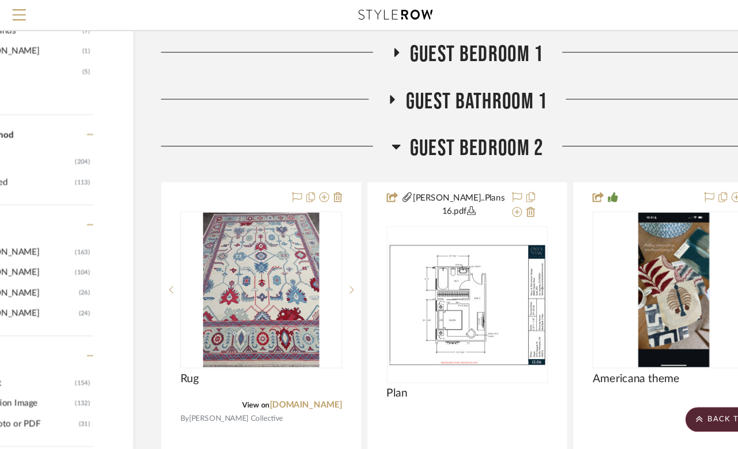
scroll to position [1290, 92]
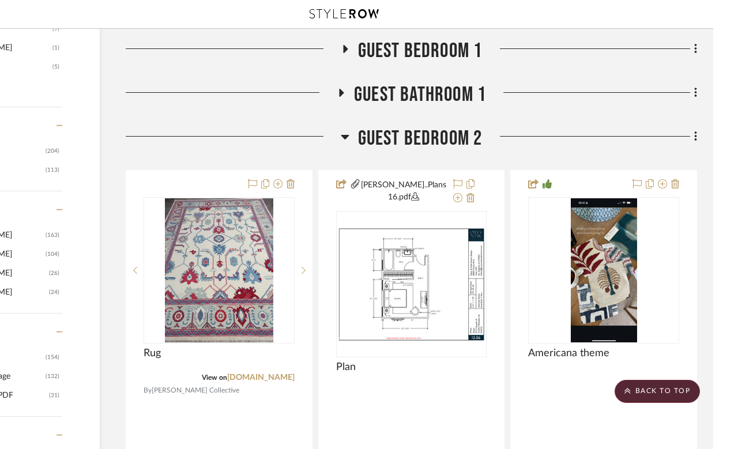
click at [366, 144] on fa-icon at bounding box center [370, 140] width 9 height 17
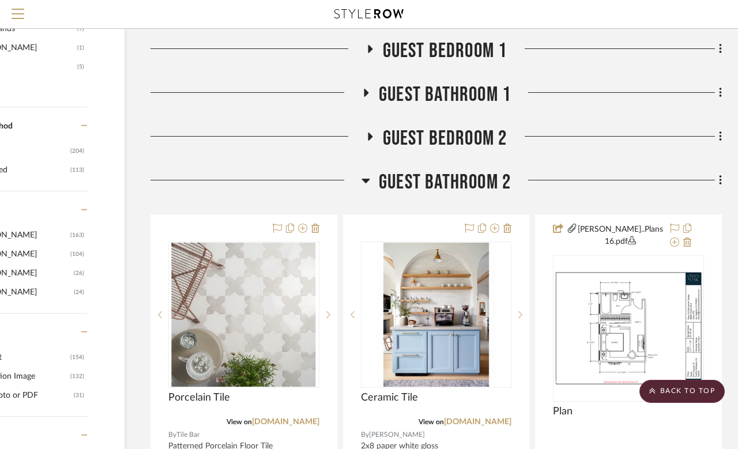
click at [367, 189] on fa-icon at bounding box center [366, 184] width 9 height 17
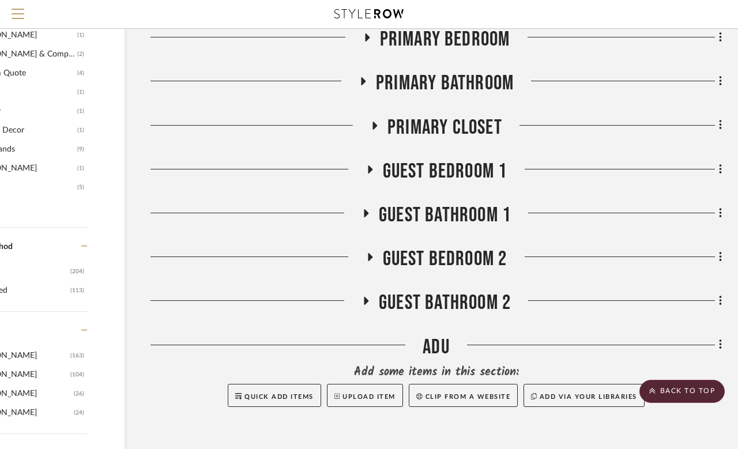
scroll to position [1169, 92]
click at [360, 209] on icon at bounding box center [366, 213] width 14 height 9
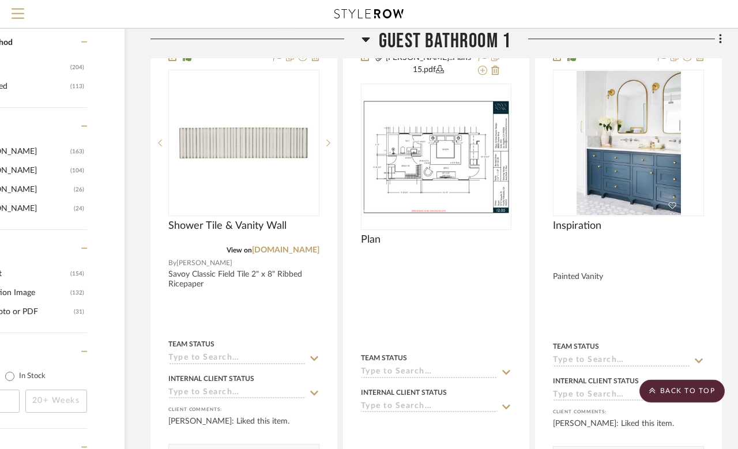
scroll to position [1374, 92]
click at [369, 38] on icon at bounding box center [366, 39] width 8 height 5
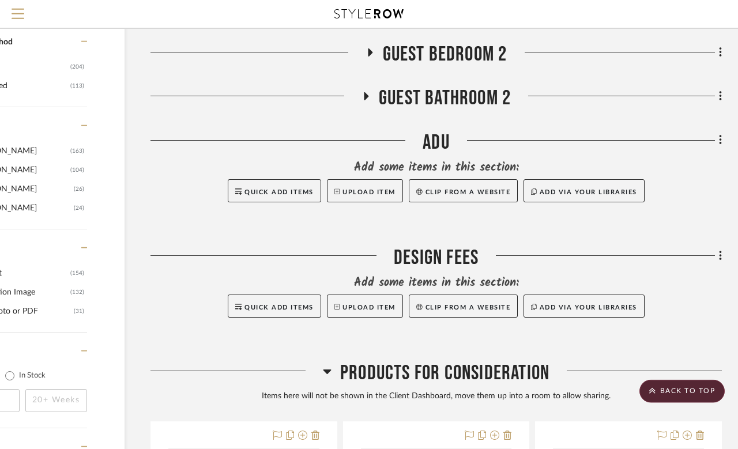
click at [357, 100] on div at bounding box center [256, 100] width 211 height 29
click at [367, 92] on icon at bounding box center [366, 96] width 14 height 9
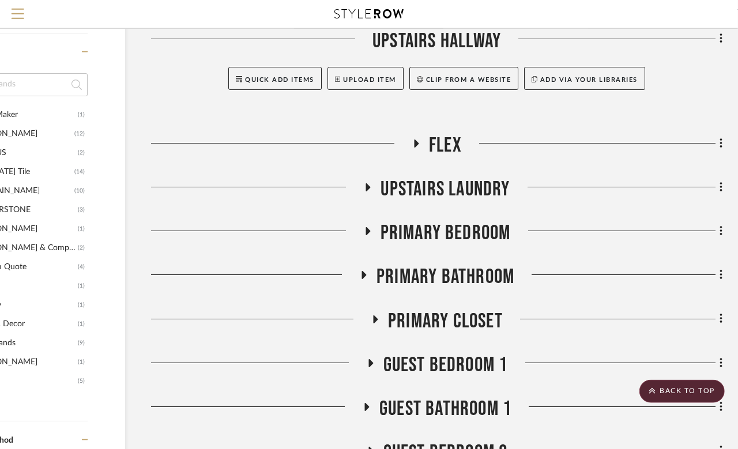
scroll to position [1040, 92]
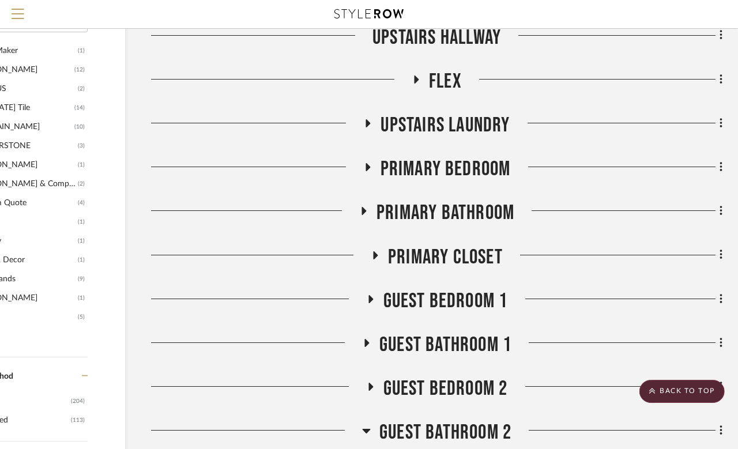
click at [363, 346] on icon at bounding box center [366, 343] width 14 height 9
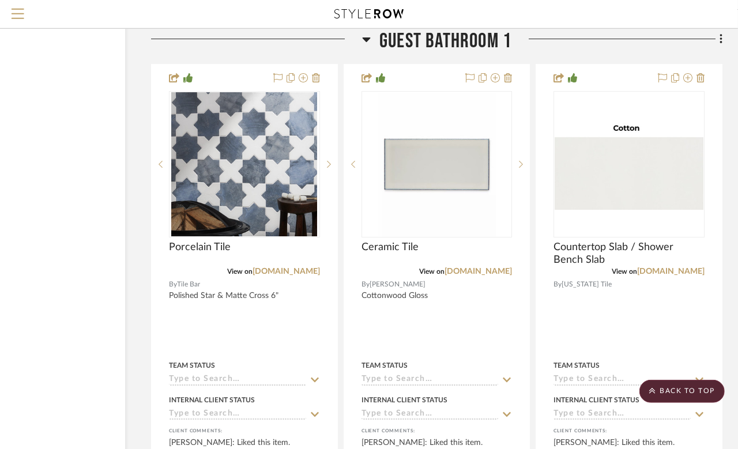
scroll to position [1878, 92]
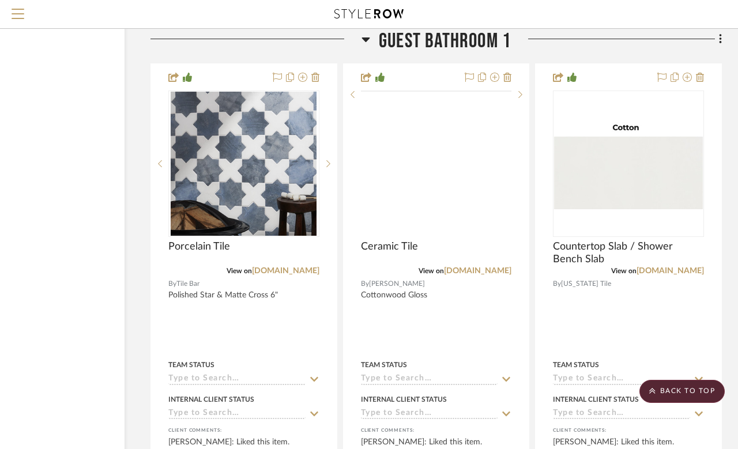
click at [522, 99] on icon at bounding box center [521, 95] width 4 height 8
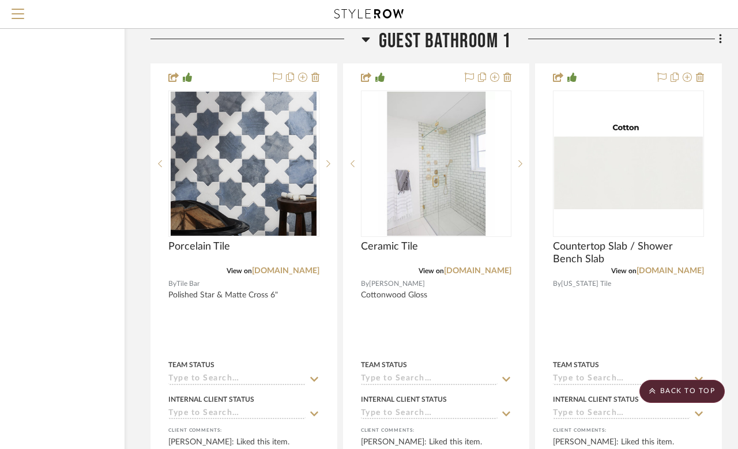
click at [519, 162] on icon at bounding box center [521, 164] width 4 height 8
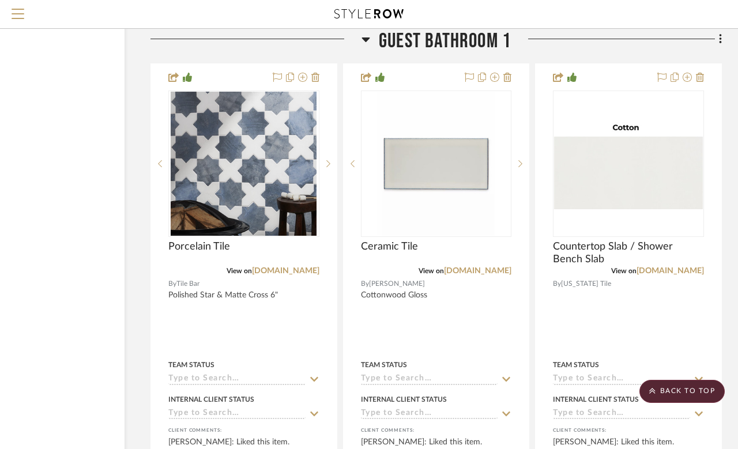
click at [487, 267] on link "annsacks.kohler.com" at bounding box center [477, 271] width 67 height 8
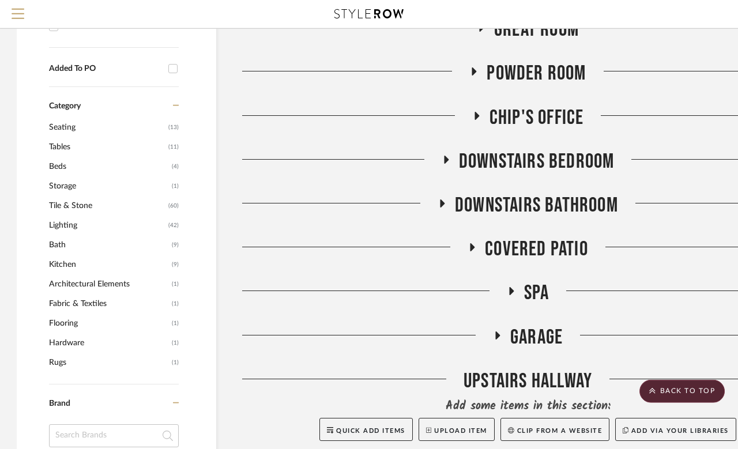
scroll to position [632, 0]
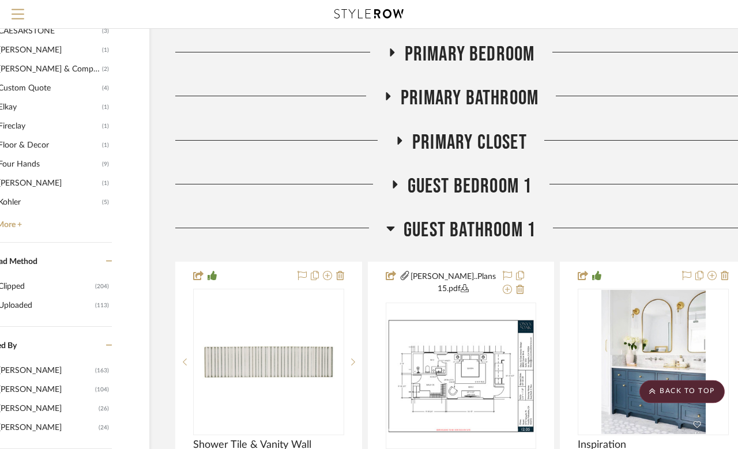
click at [396, 221] on h3 "Guest Bathroom 1" at bounding box center [461, 230] width 149 height 25
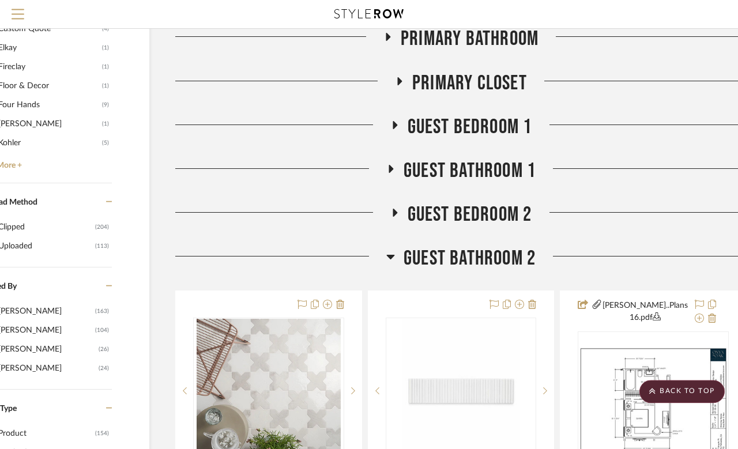
click at [395, 259] on h3 "Guest Bathroom 2" at bounding box center [461, 258] width 149 height 25
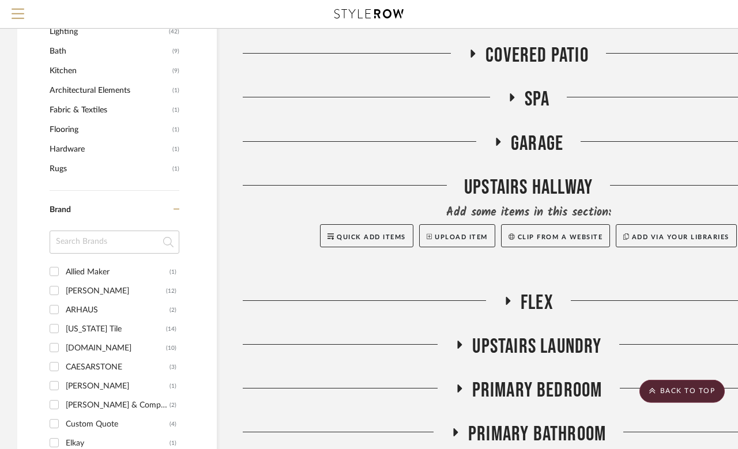
scroll to position [839, 0]
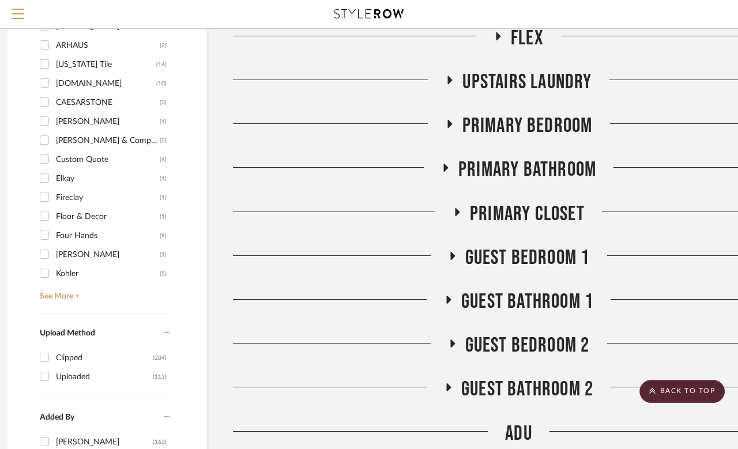
click at [447, 86] on fa-icon at bounding box center [449, 84] width 9 height 17
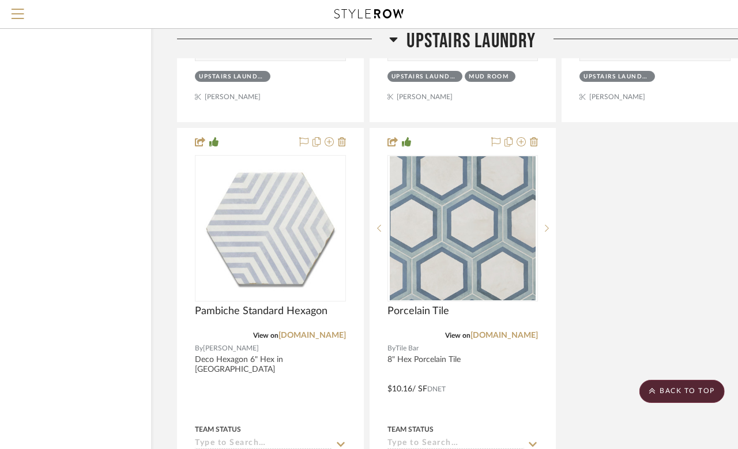
scroll to position [2110, 66]
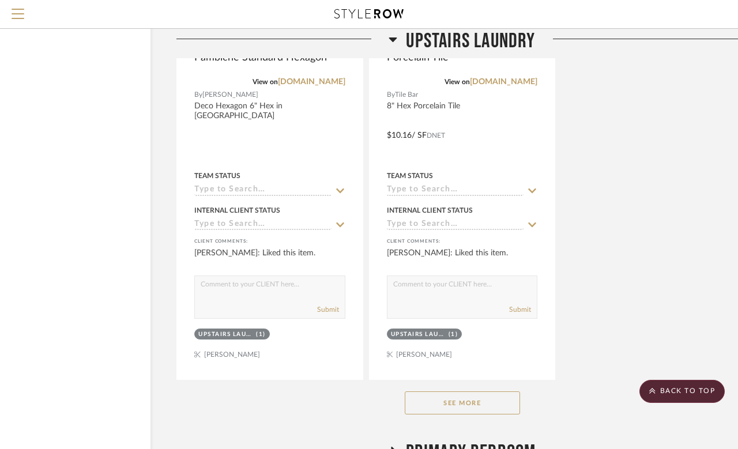
click at [502, 406] on button "See More" at bounding box center [462, 403] width 115 height 23
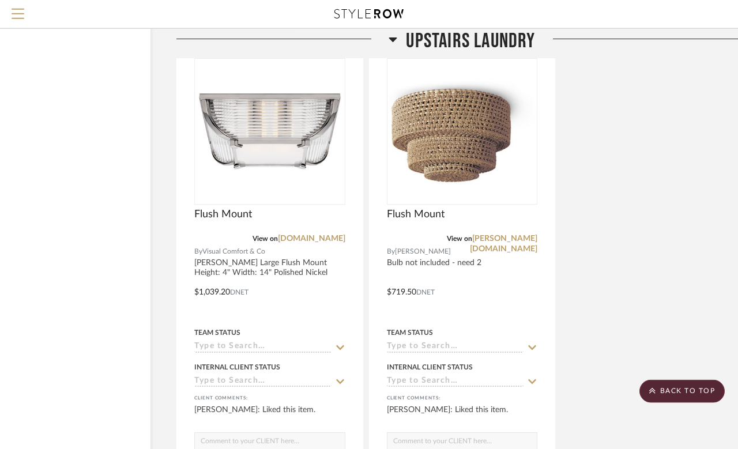
scroll to position [3228, 91]
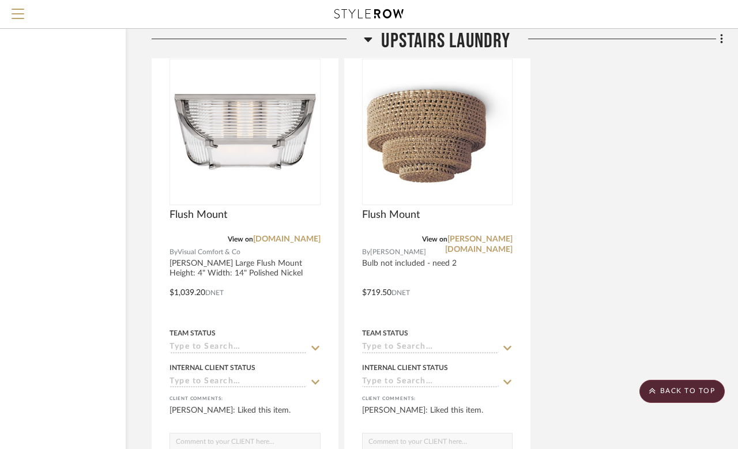
click at [376, 42] on h3 "UPSTAIRS LAUNDRY" at bounding box center [437, 41] width 147 height 25
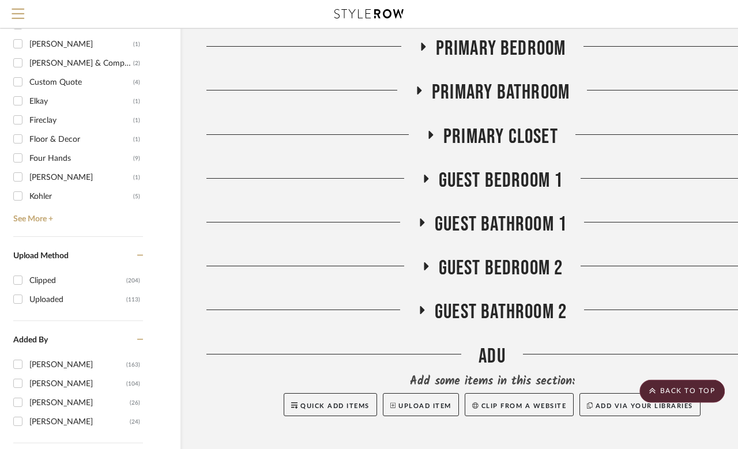
scroll to position [1160, 37]
click at [411, 228] on div at bounding box center [311, 226] width 211 height 29
click at [417, 224] on icon at bounding box center [421, 223] width 14 height 9
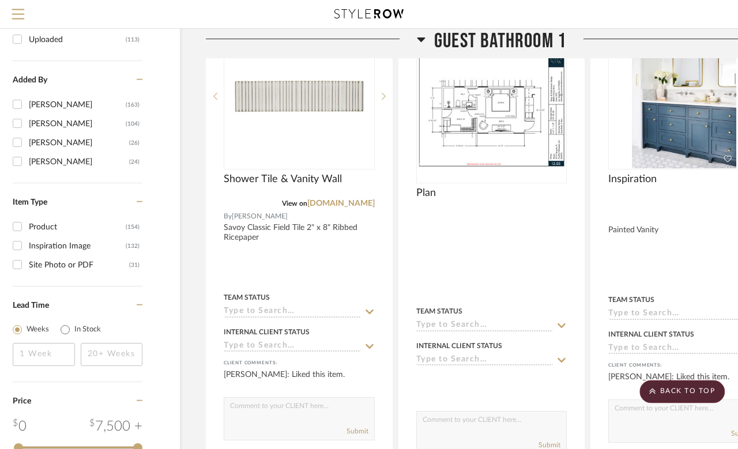
scroll to position [1405, 37]
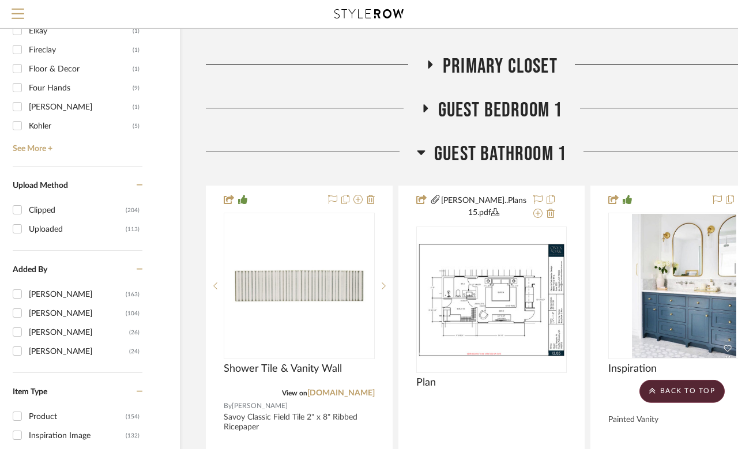
click at [421, 151] on icon at bounding box center [421, 153] width 8 height 5
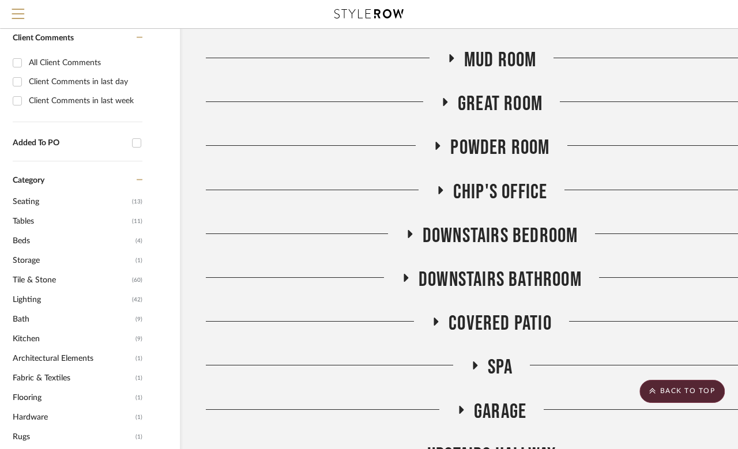
scroll to position [552, 37]
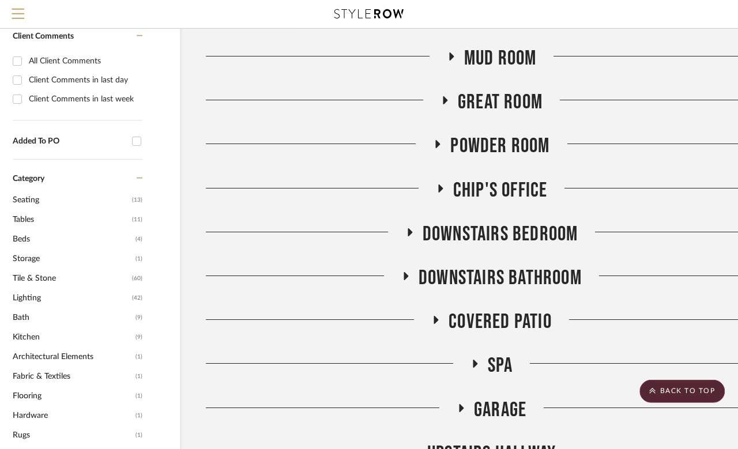
click at [406, 282] on fa-icon at bounding box center [406, 280] width 9 height 17
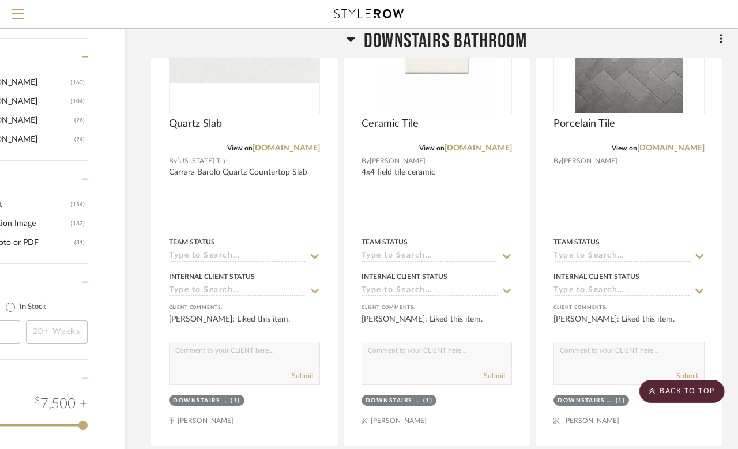
scroll to position [1442, 92]
click at [688, 148] on link "tilebar.com" at bounding box center [670, 149] width 67 height 8
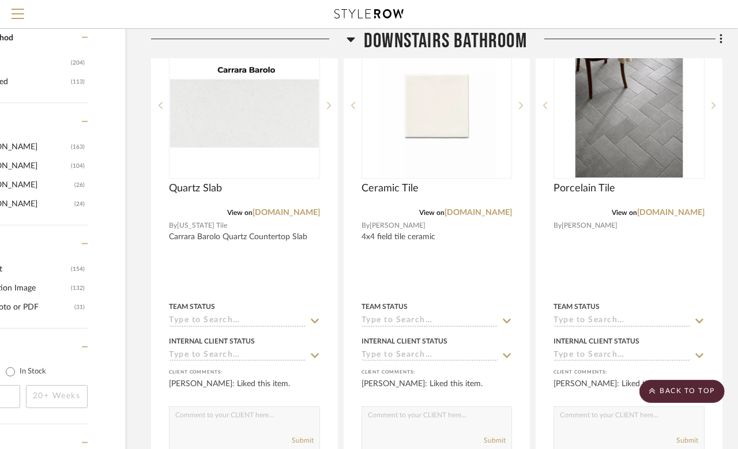
scroll to position [1378, 92]
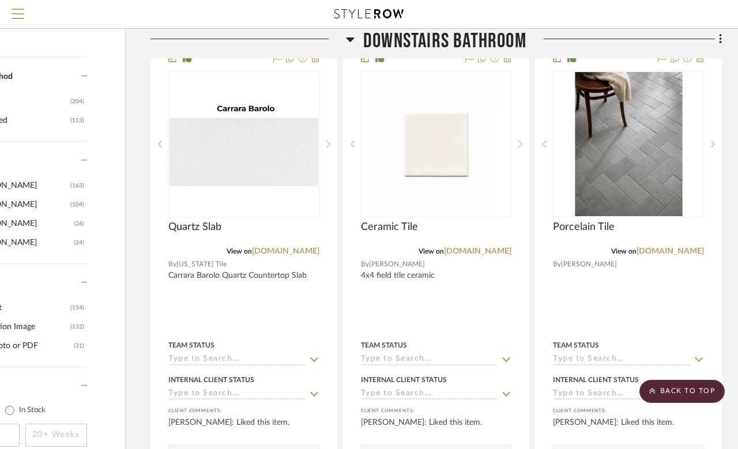
click at [0, 0] on img at bounding box center [0, 0] width 0 height 0
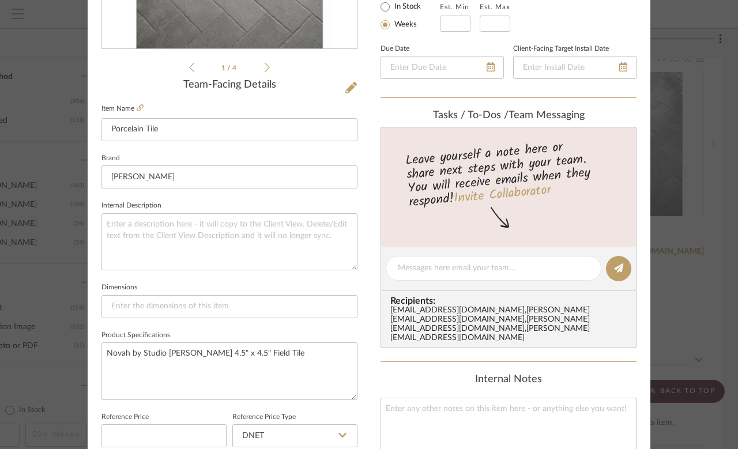
scroll to position [289, 0]
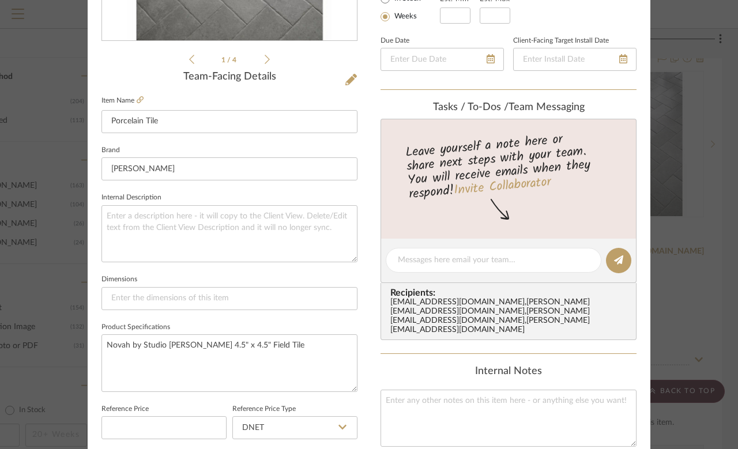
click at [139, 103] on icon at bounding box center [140, 99] width 7 height 7
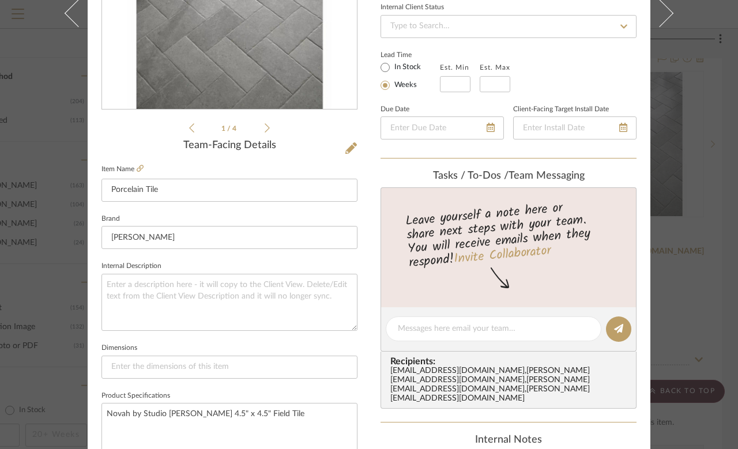
scroll to position [222, 0]
click at [464, 331] on textarea at bounding box center [494, 328] width 192 height 12
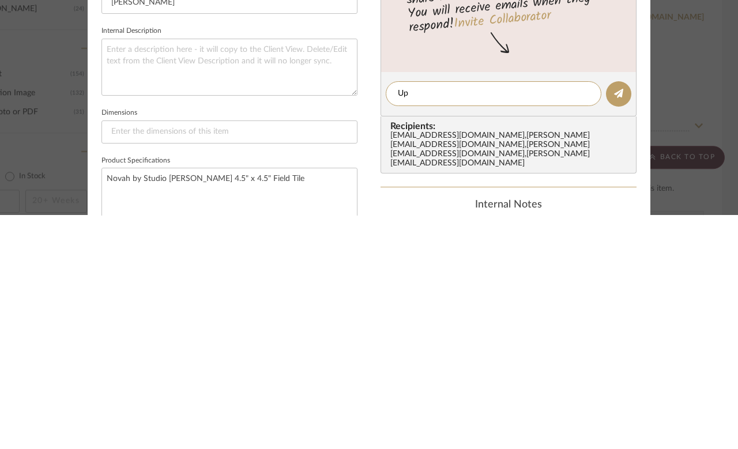
type textarea "U"
